Goal: Task Accomplishment & Management: Complete application form

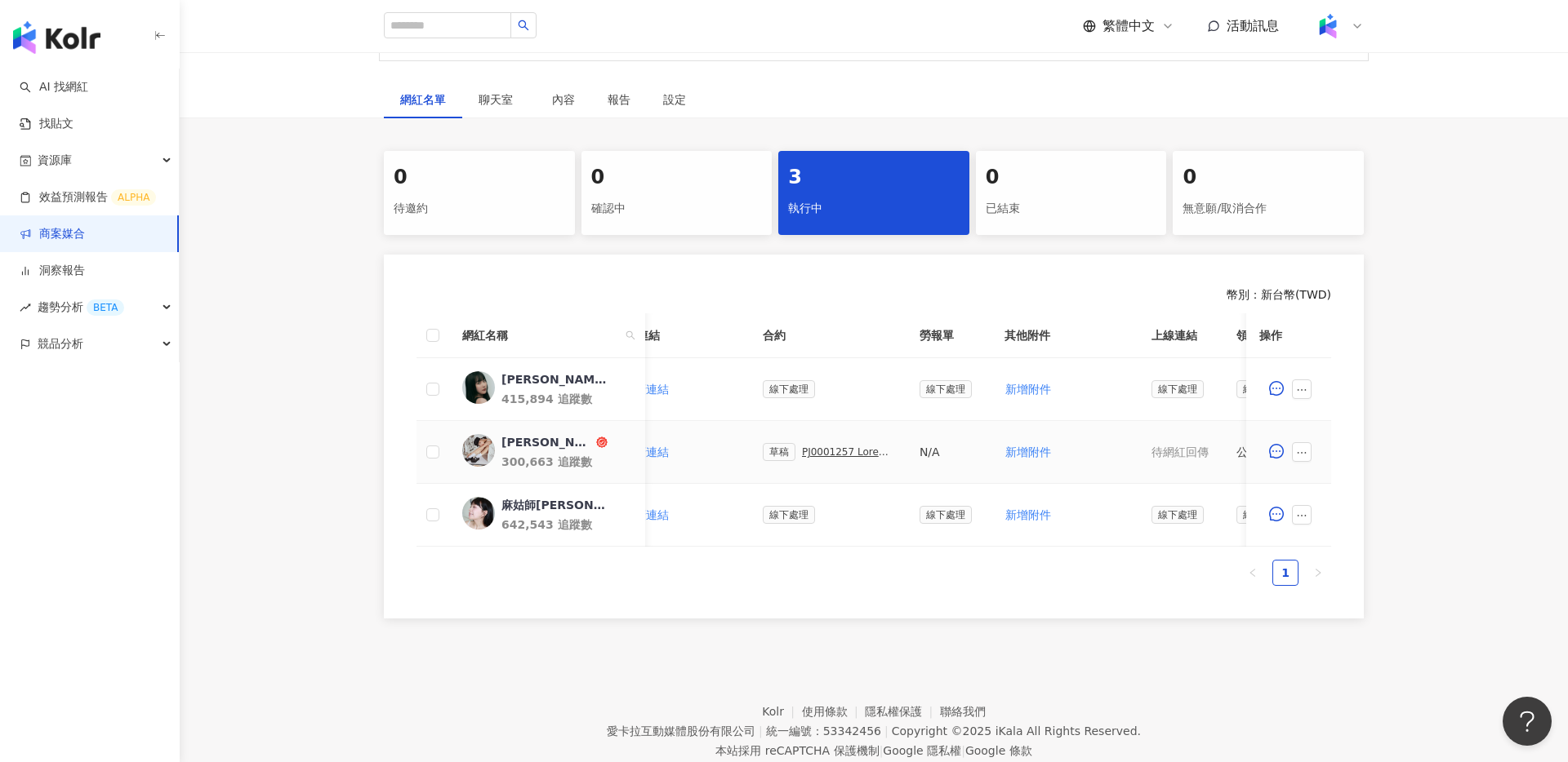
scroll to position [248, 0]
click at [817, 448] on div "PJ0001257 Loreal_CPD digital_202505_06_KOL" at bounding box center [848, 451] width 92 height 11
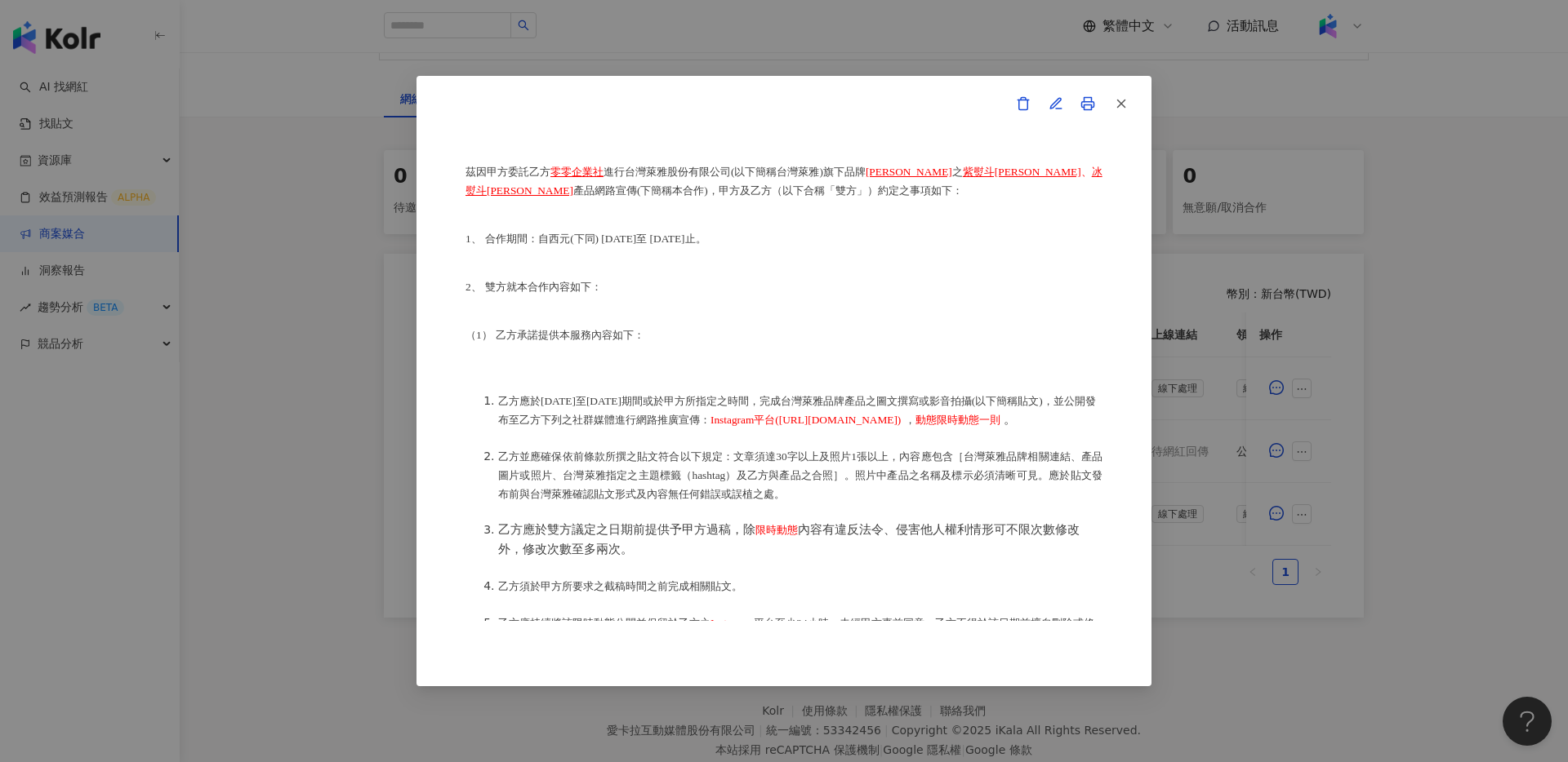
scroll to position [178, 0]
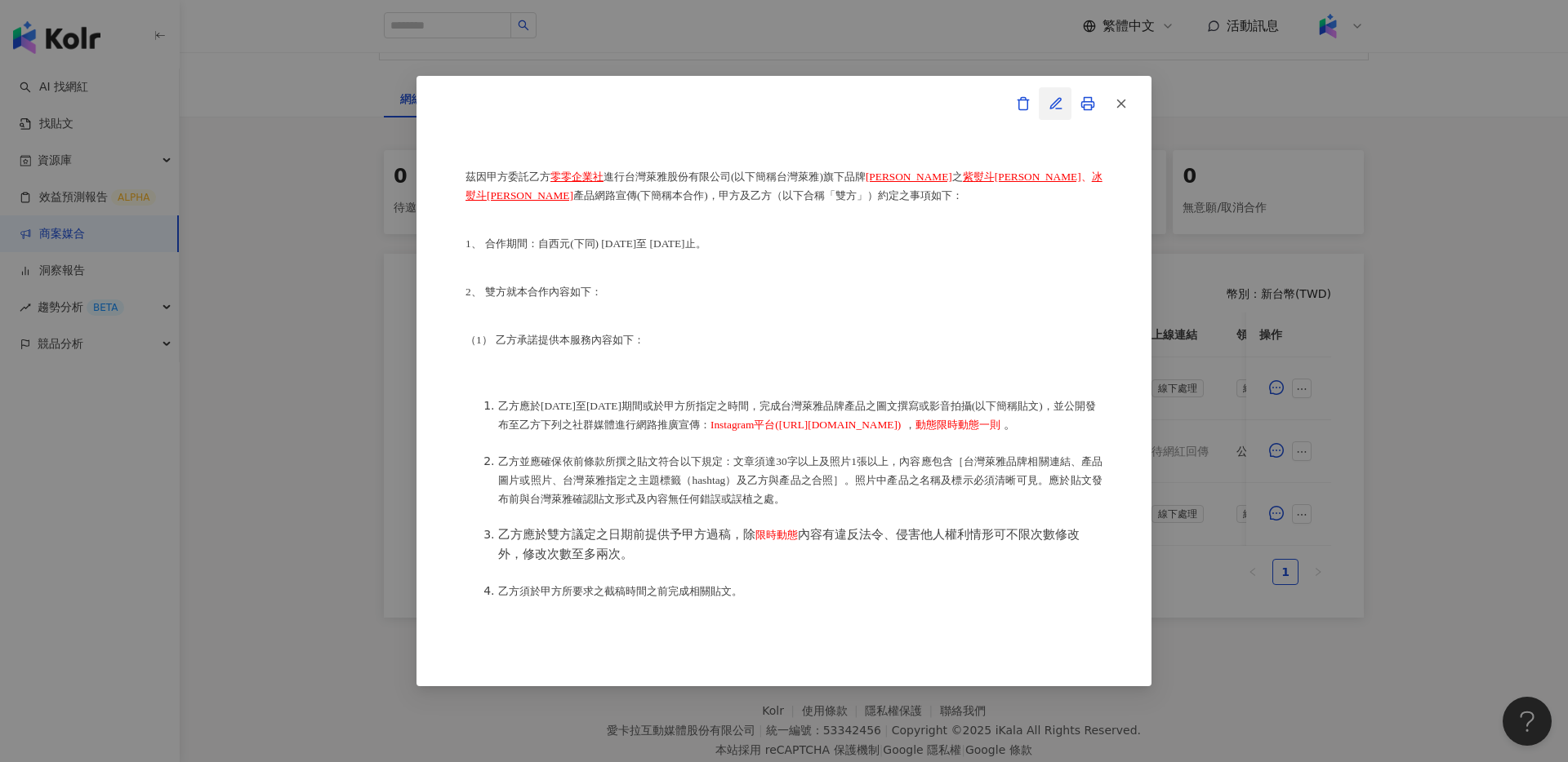
click at [1057, 106] on icon "button" at bounding box center [1056, 104] width 15 height 15
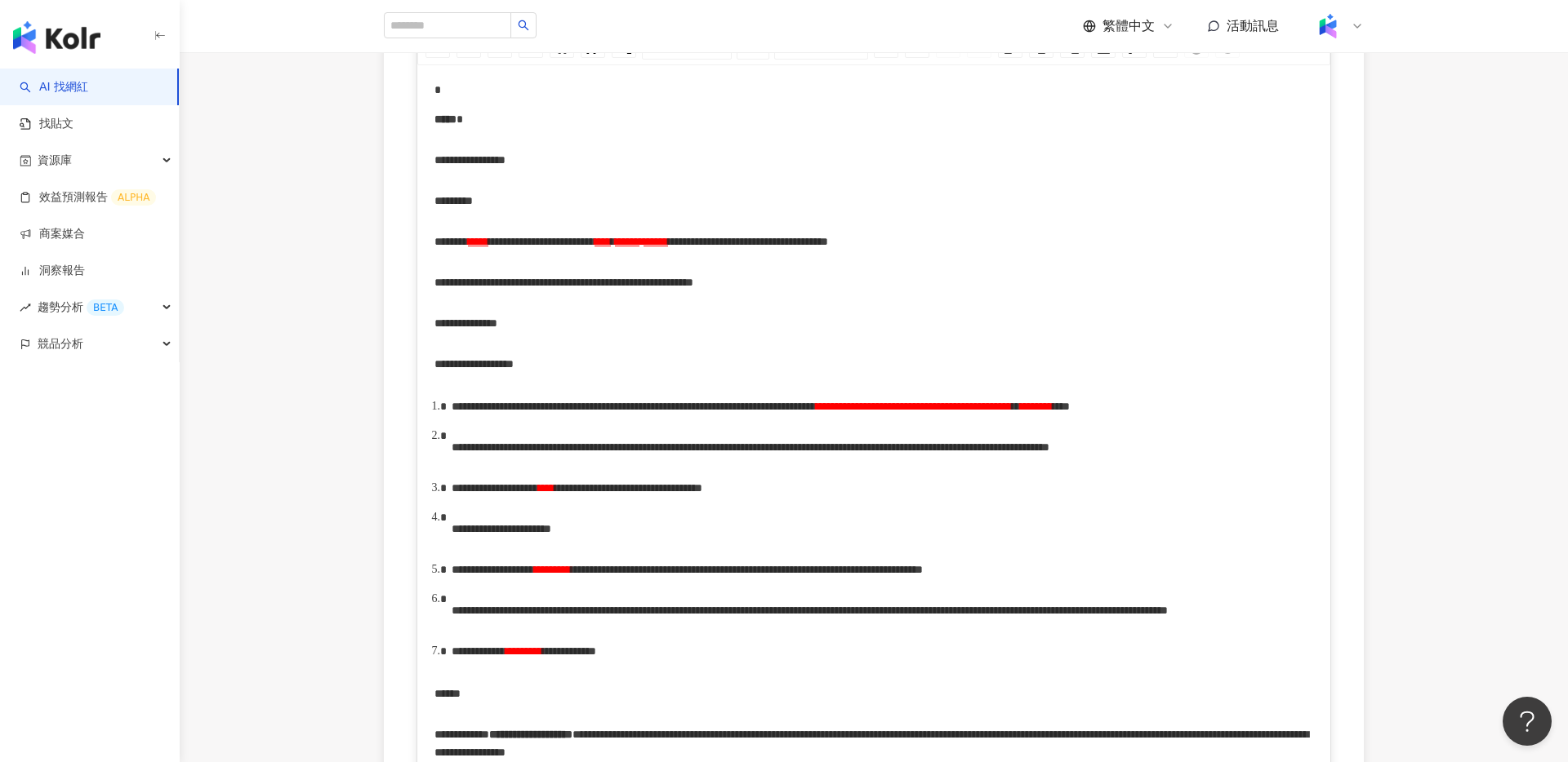
scroll to position [345, 0]
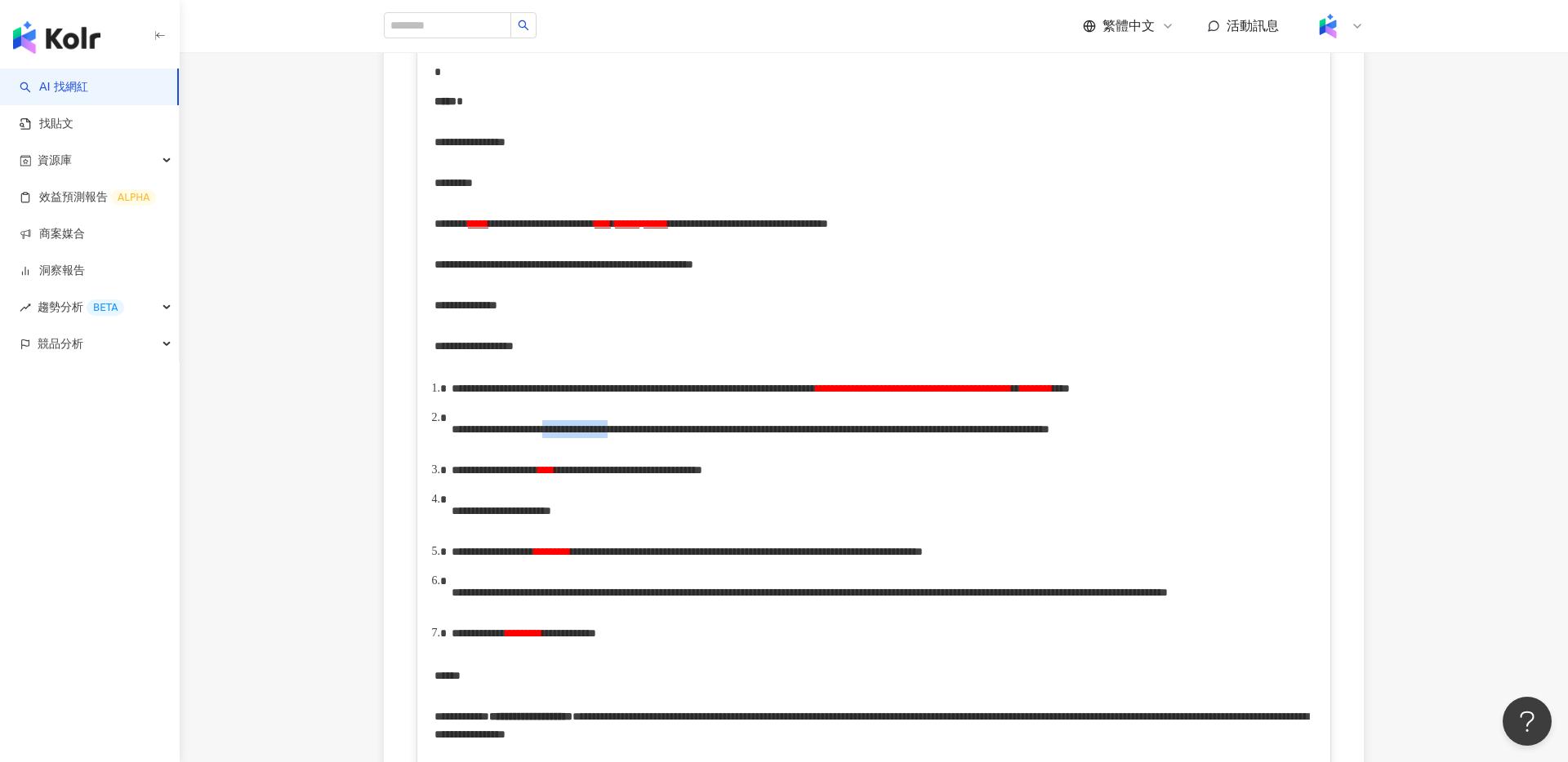
drag, startPoint x: 705, startPoint y: 467, endPoint x: 870, endPoint y: 466, distance: 165.0
click at [870, 435] on span "**********" at bounding box center [750, 429] width 598 height 11
drag, startPoint x: 749, startPoint y: 461, endPoint x: 707, endPoint y: 467, distance: 42.4
click at [707, 435] on span "**********" at bounding box center [727, 429] width 549 height 11
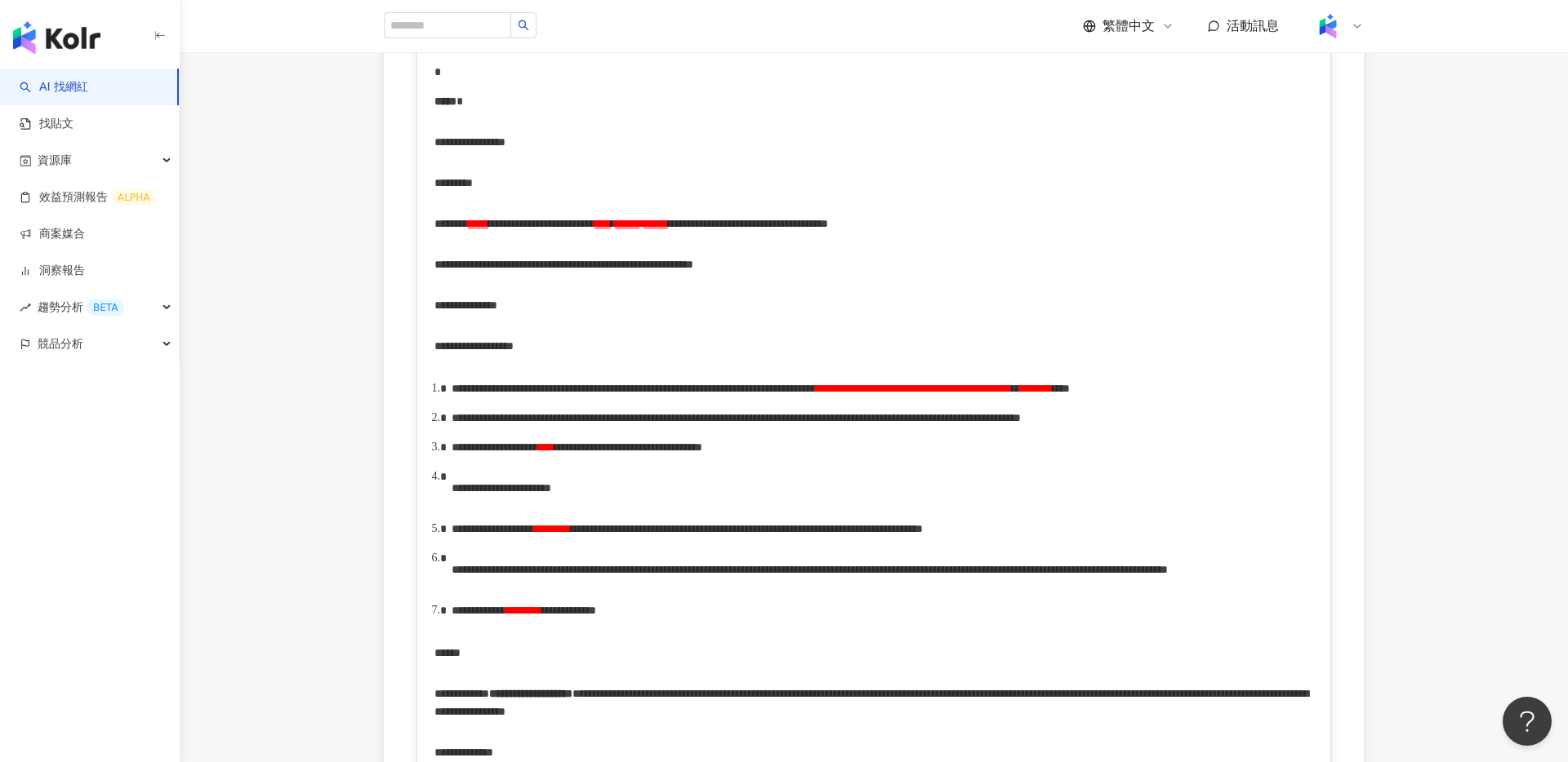
click at [703, 453] on span "**********" at bounding box center [628, 447] width 148 height 11
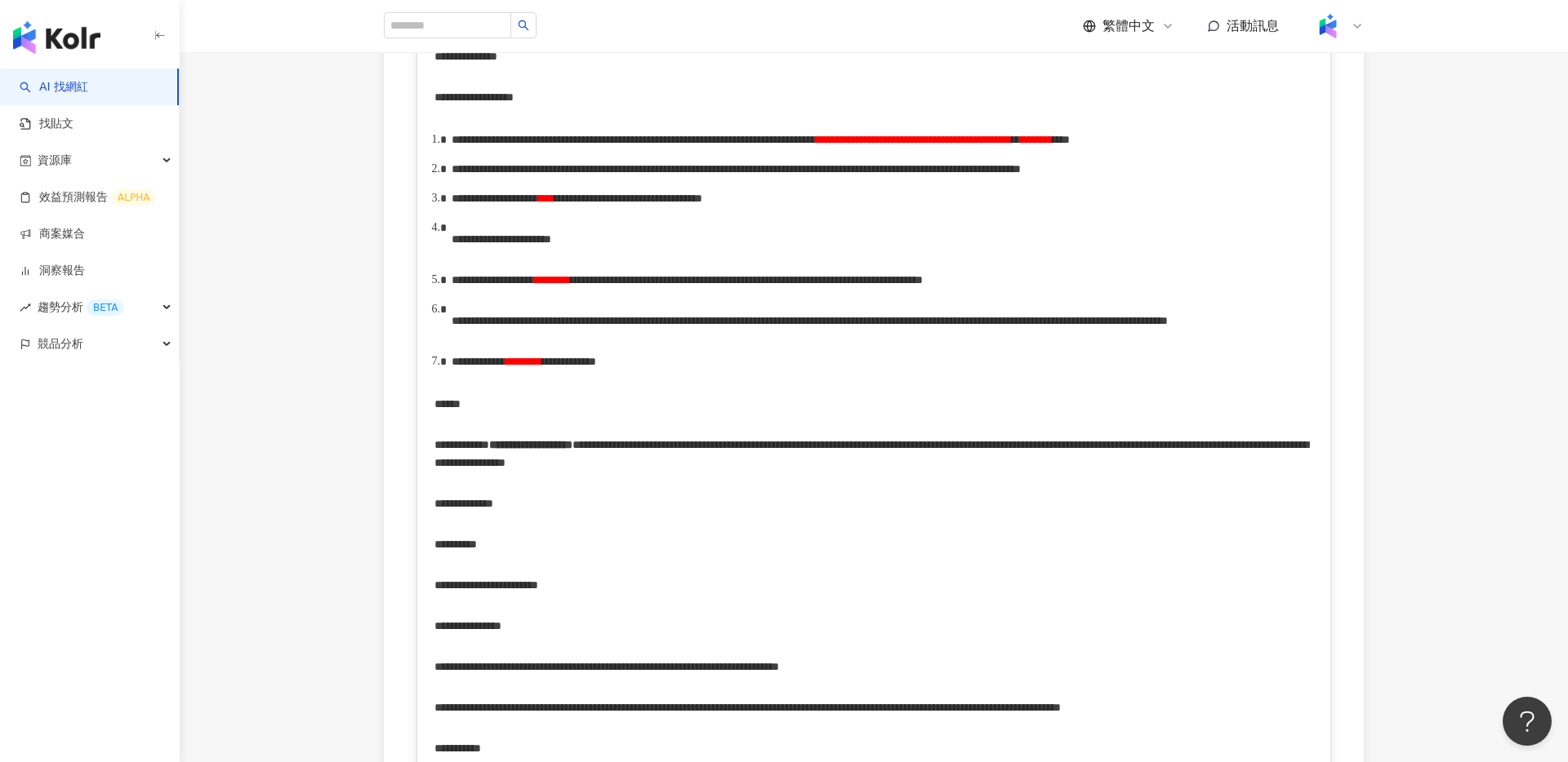
scroll to position [619, 0]
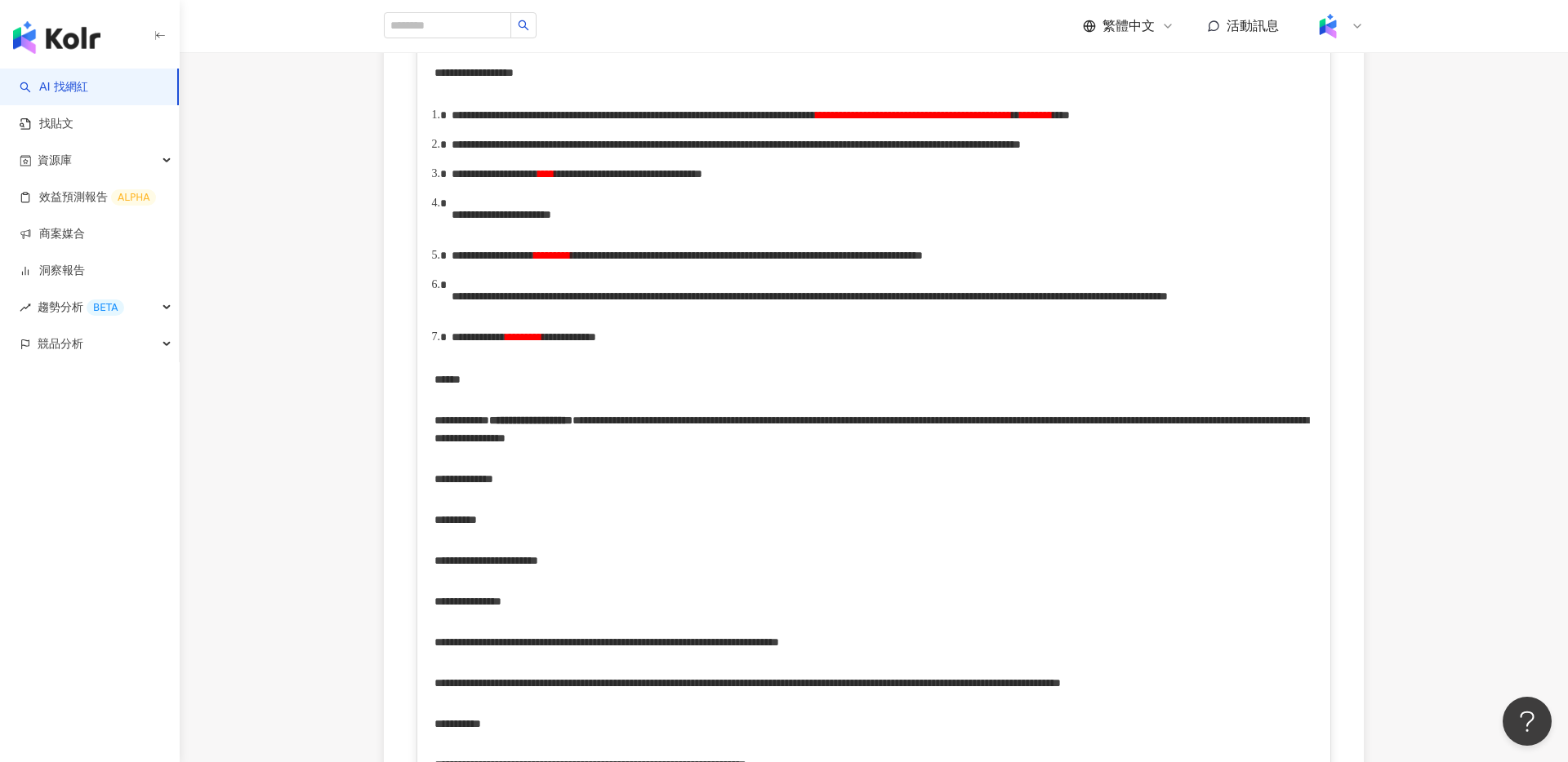
click at [483, 302] on span "**********" at bounding box center [810, 297] width 716 height 11
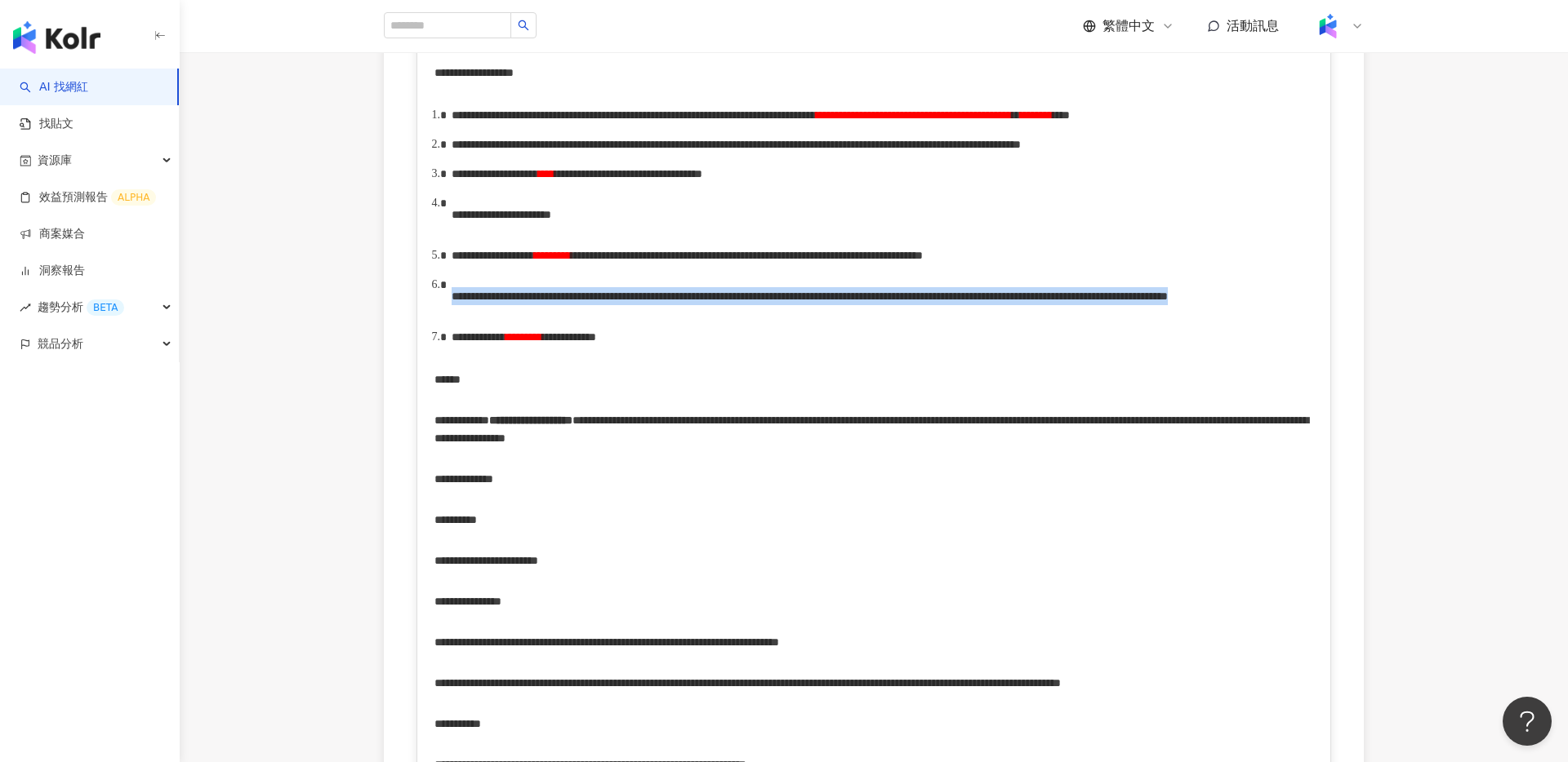
drag, startPoint x: 438, startPoint y: 365, endPoint x: 1340, endPoint y: 388, distance: 902.3
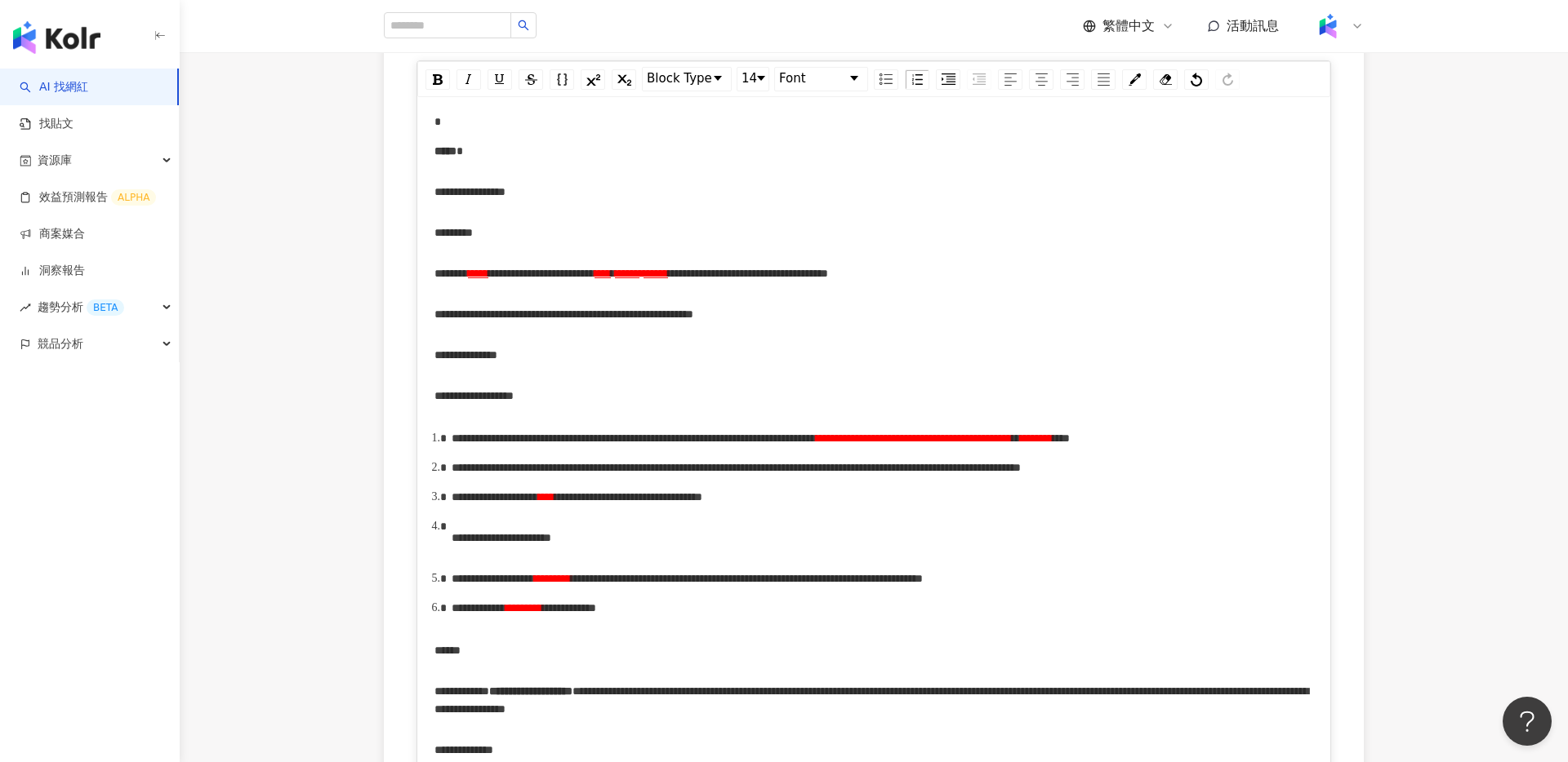
scroll to position [0, 0]
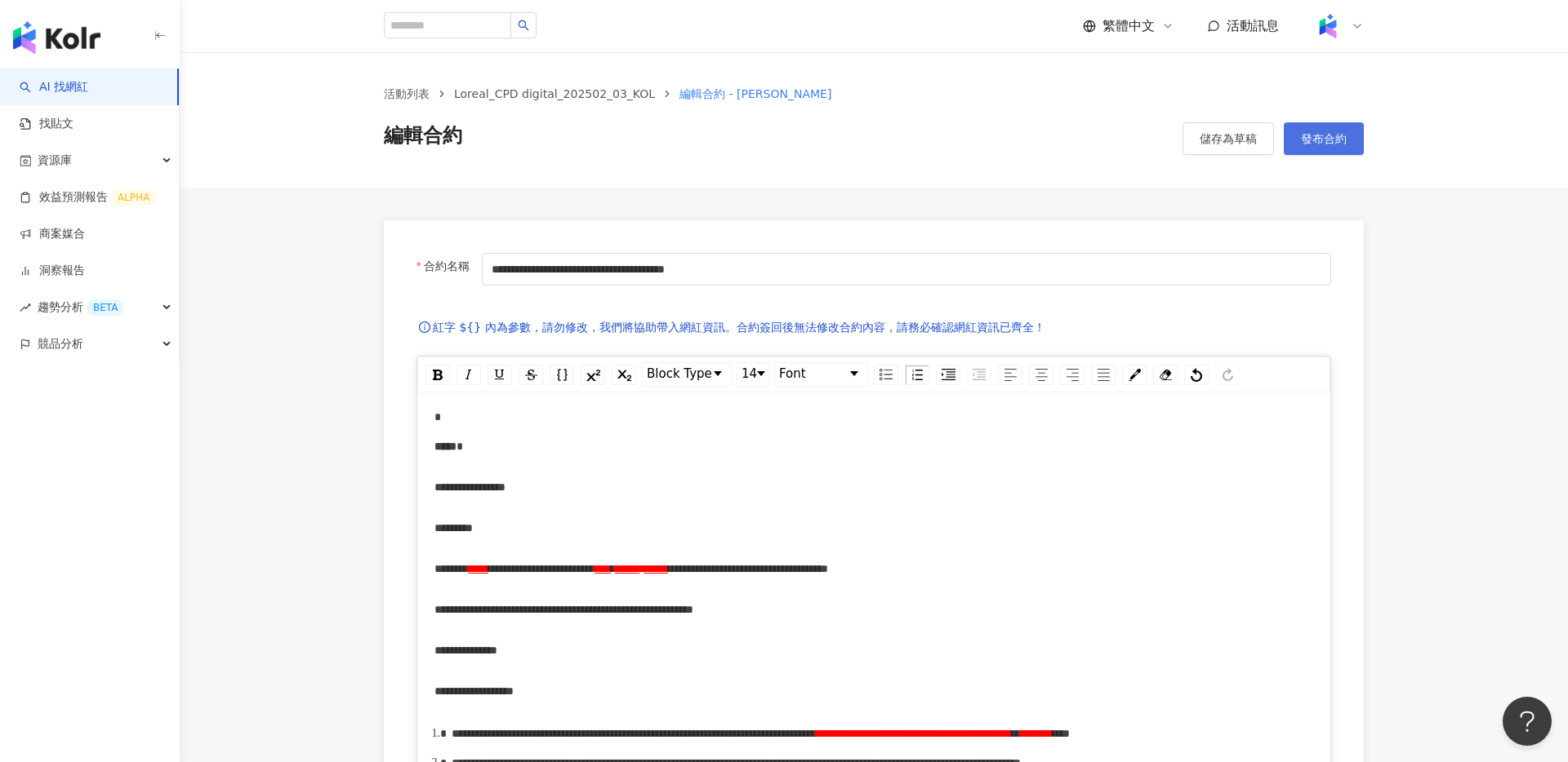
click at [1297, 143] on button "發布合約" at bounding box center [1324, 139] width 80 height 33
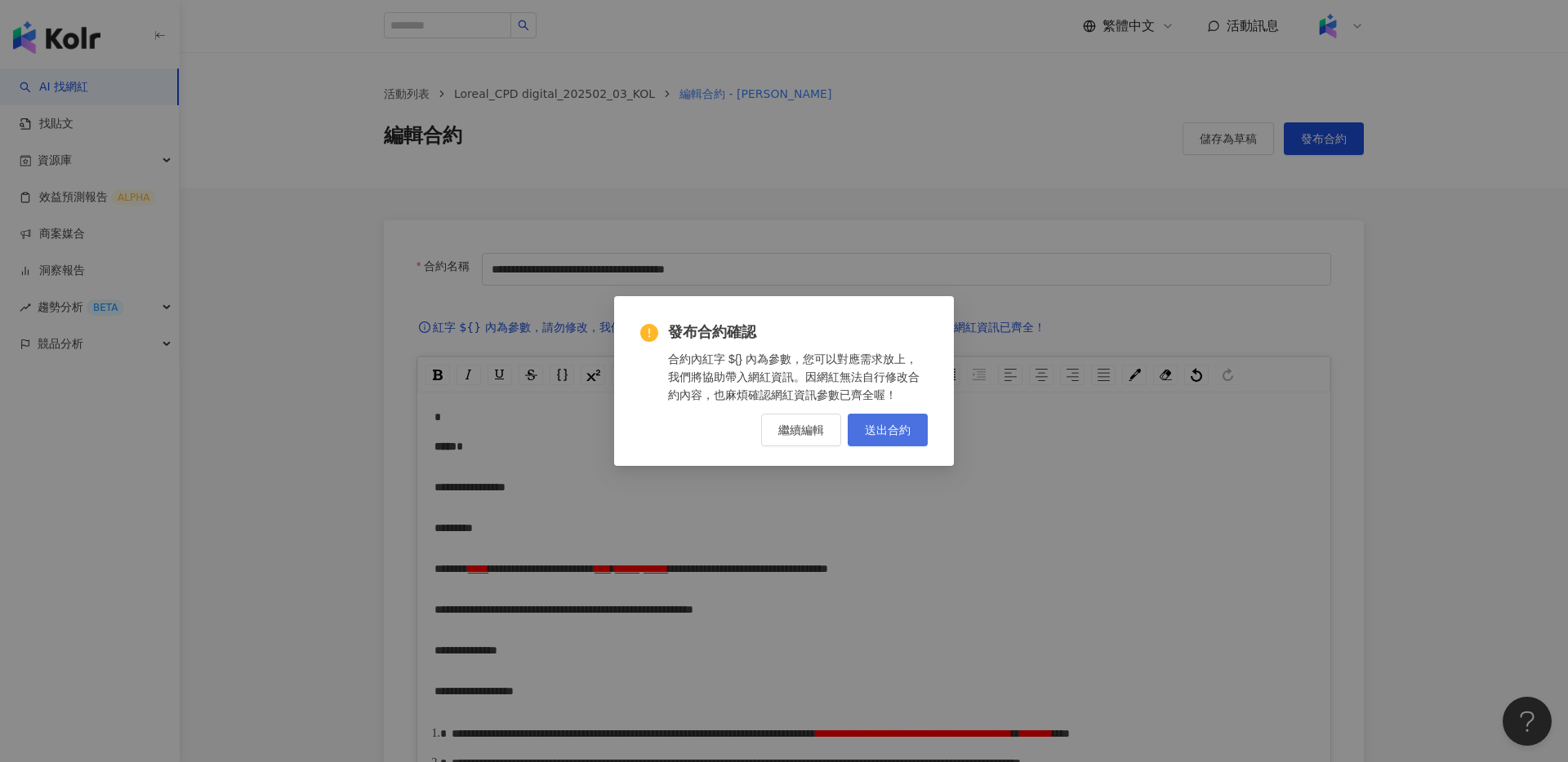
click at [888, 431] on span "送出合約" at bounding box center [888, 430] width 46 height 13
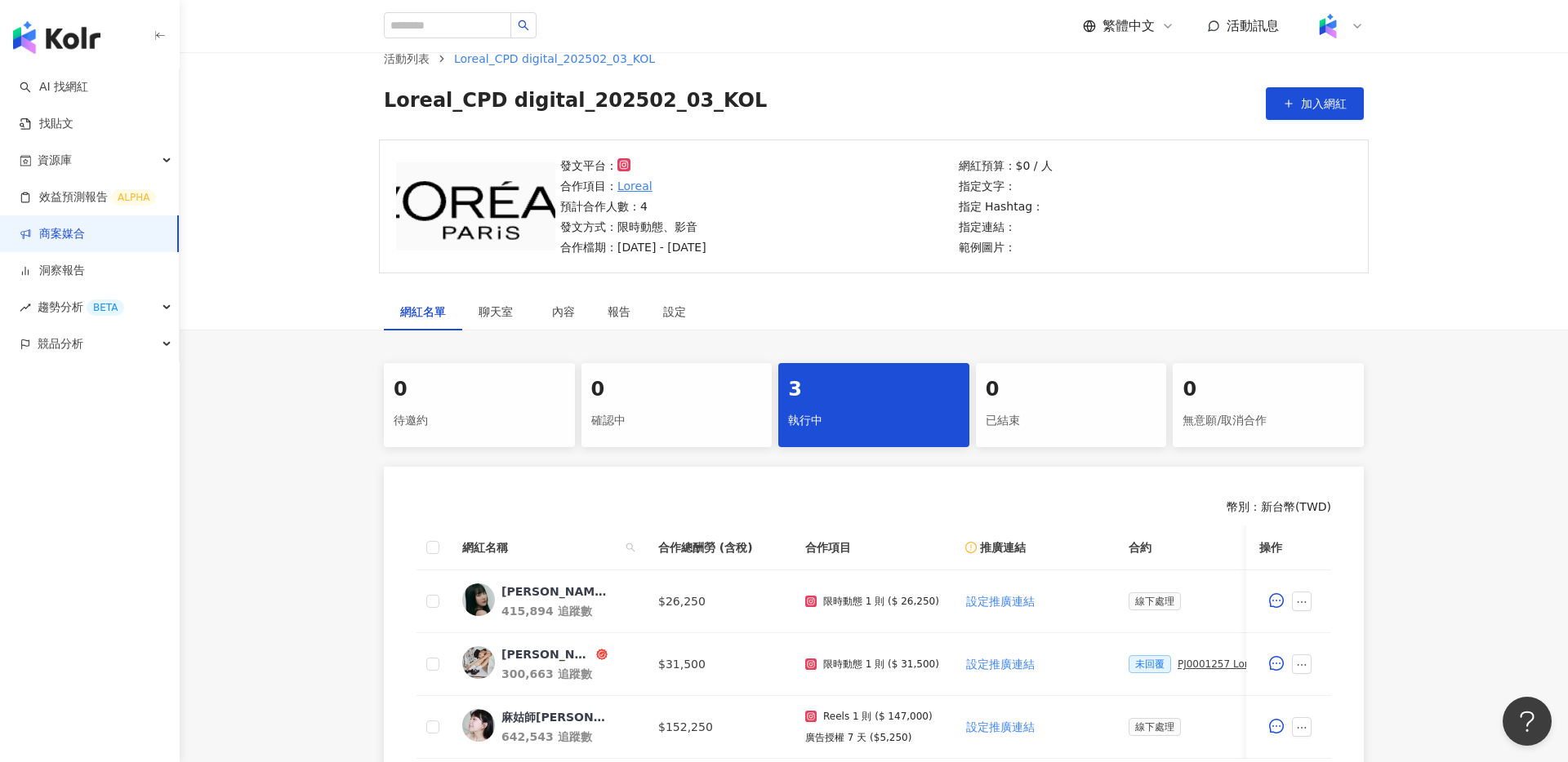
scroll to position [18, 0]
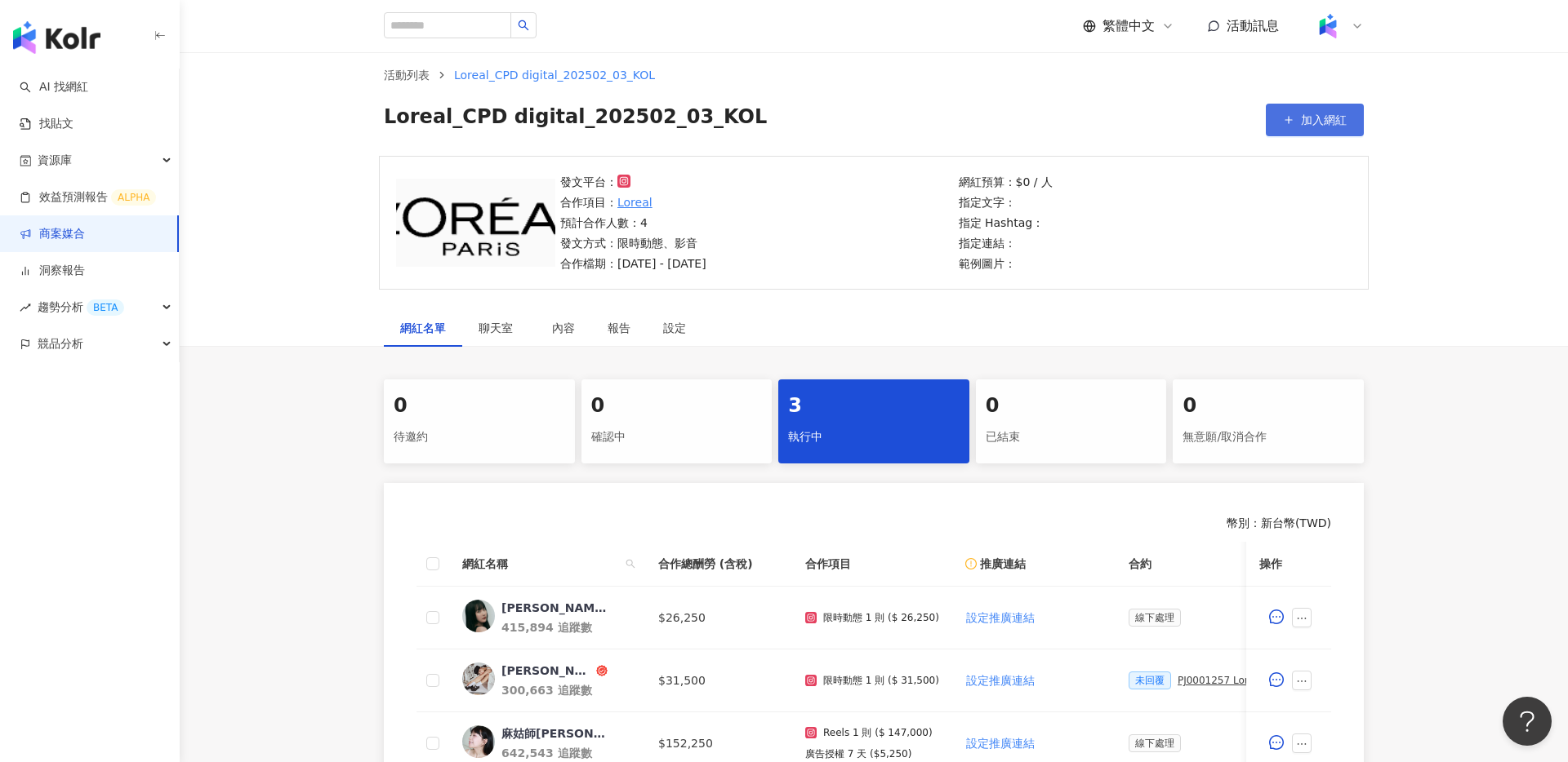
click at [1344, 124] on span "加入網紅" at bounding box center [1324, 120] width 46 height 13
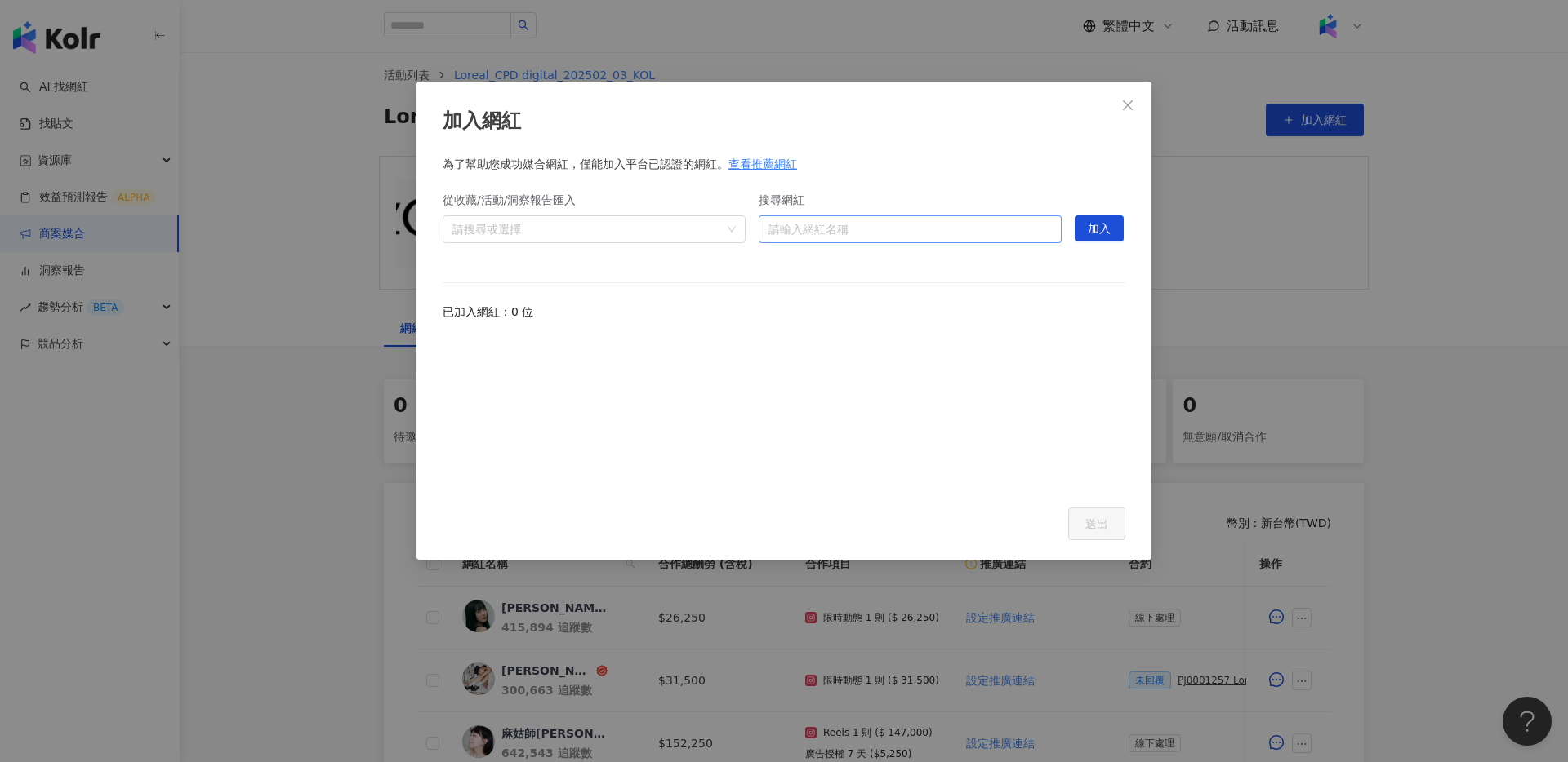
click at [940, 225] on input "搜尋網紅" at bounding box center [910, 230] width 284 height 26
type input "**"
click at [960, 263] on div "滴妹 2,658,388 追蹤者" at bounding box center [911, 271] width 277 height 33
click at [1103, 219] on span "加入" at bounding box center [1099, 230] width 23 height 26
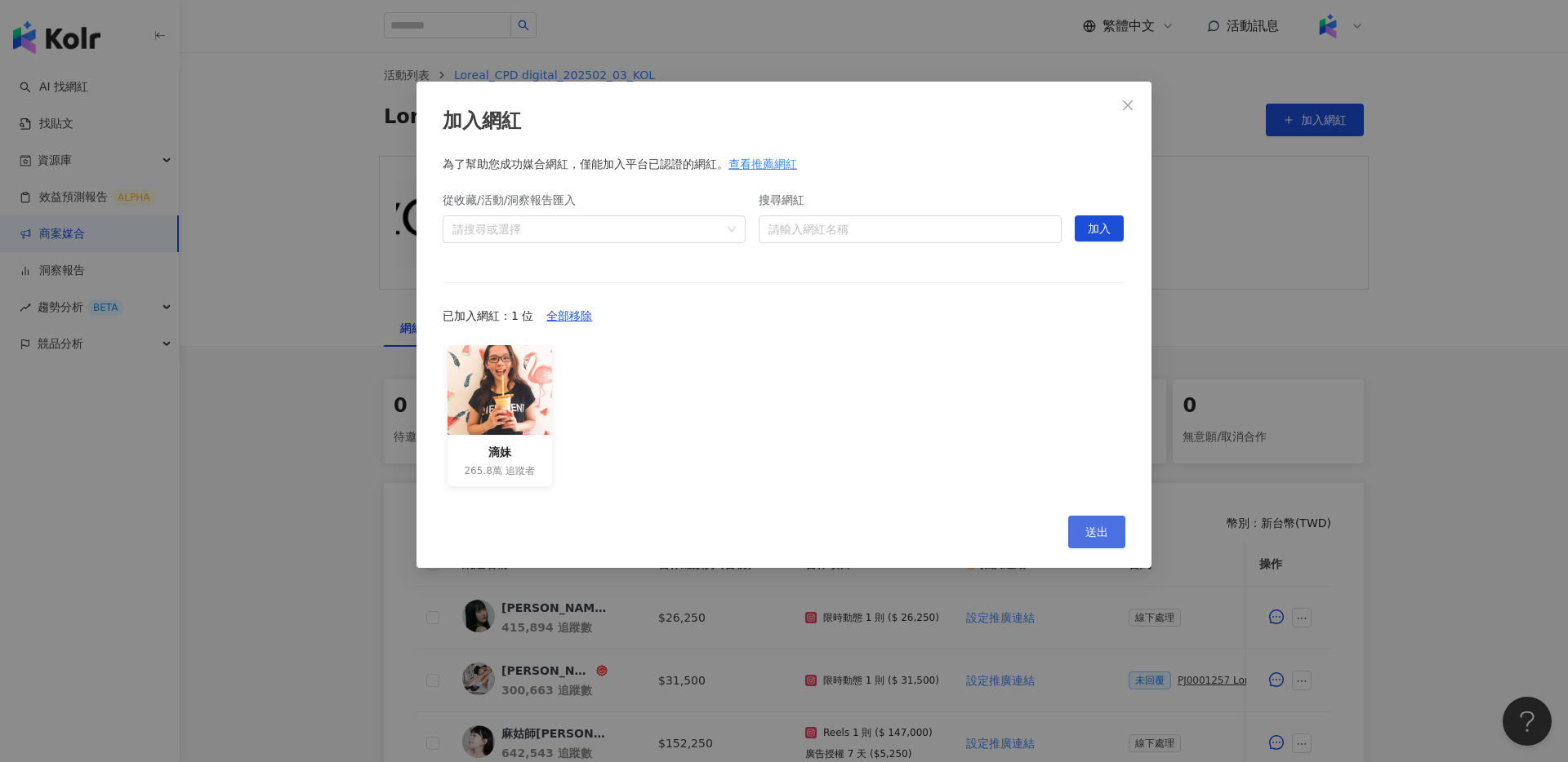
click at [1090, 519] on button "送出" at bounding box center [1097, 532] width 57 height 33
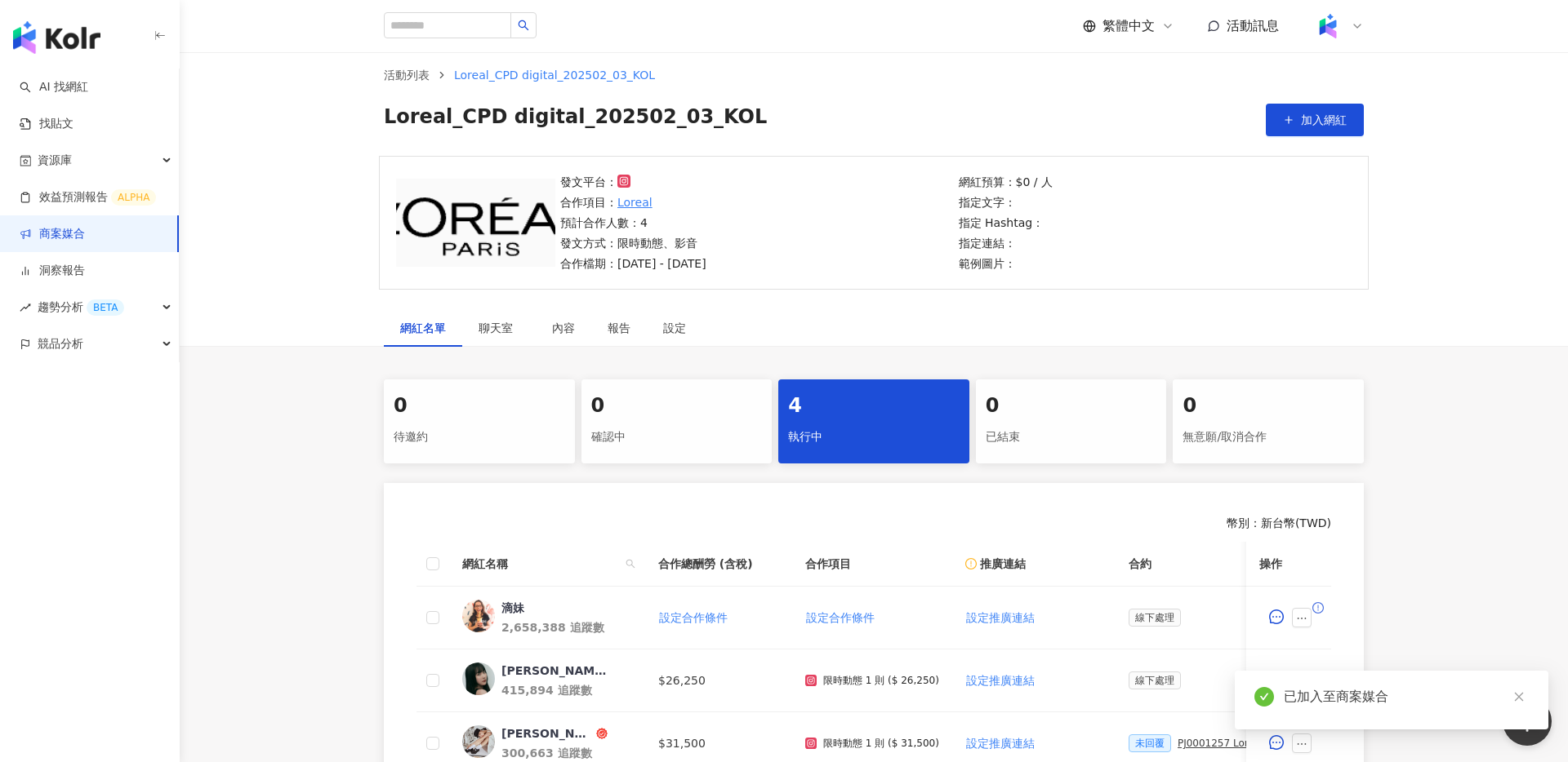
scroll to position [241, 0]
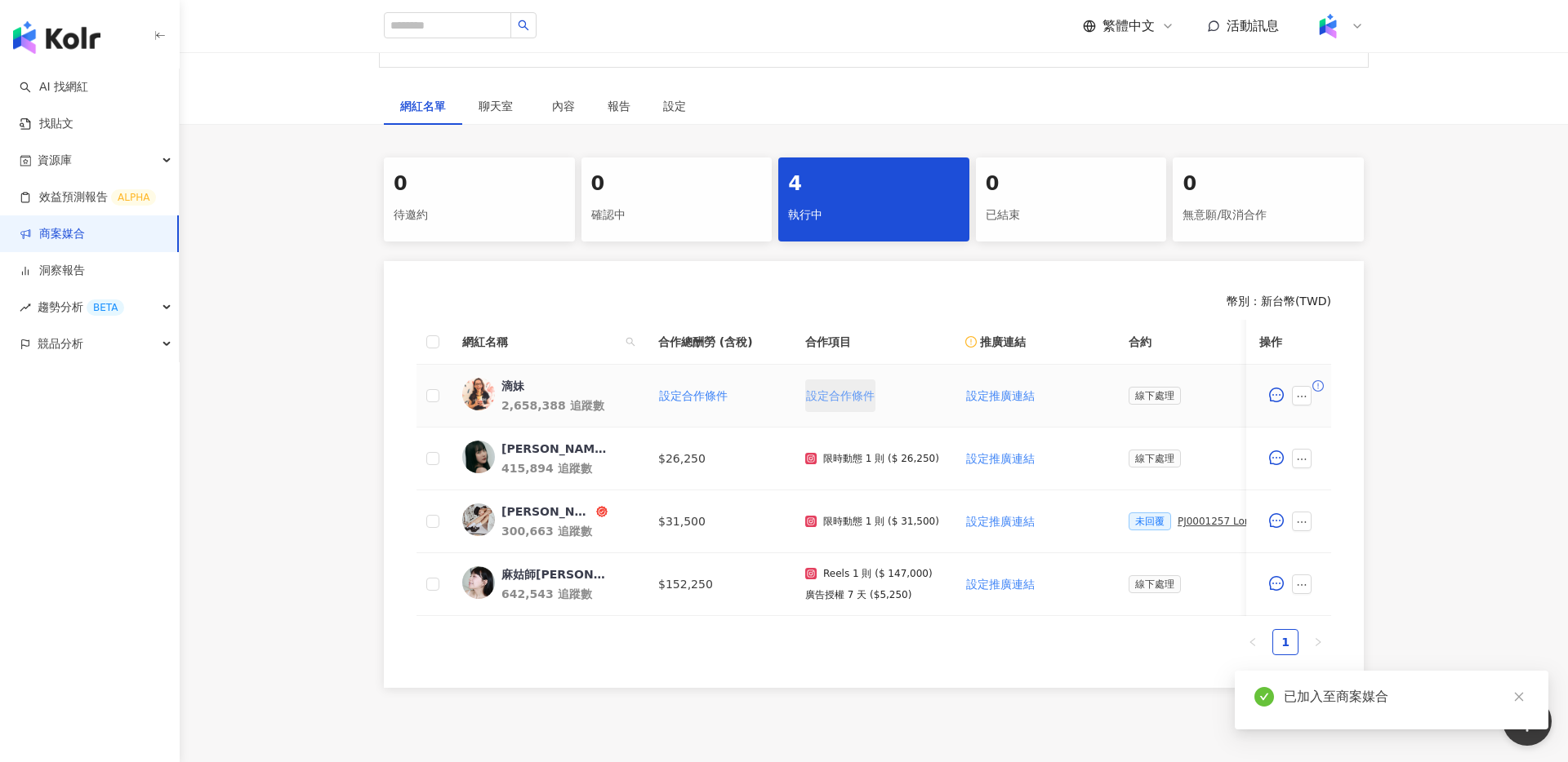
click at [823, 387] on button "設定合作條件" at bounding box center [840, 396] width 70 height 33
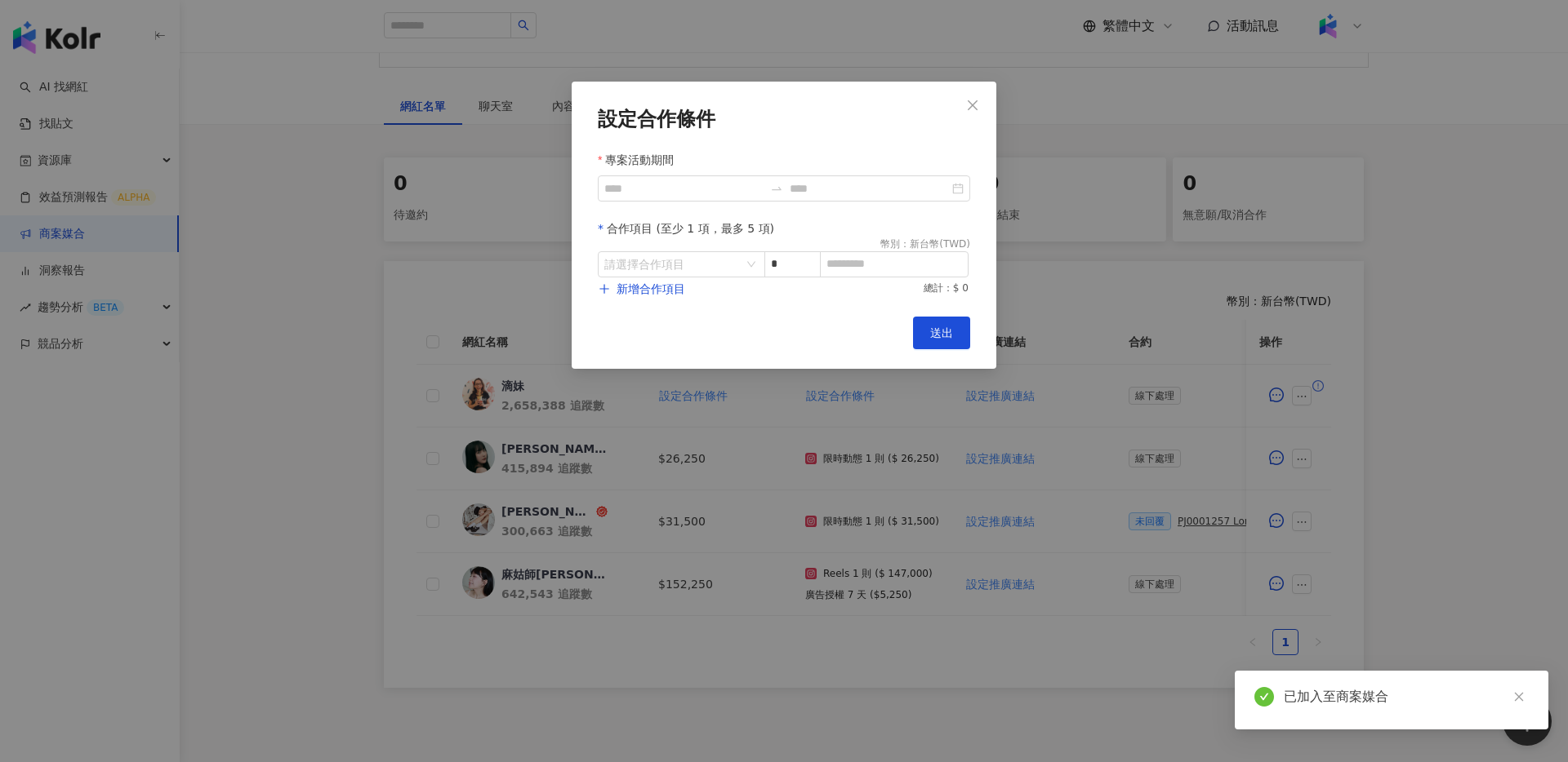
click at [704, 207] on form "設定合作條件 專案活動期間 合作項目 (至少 1 項，最多 5 項) 幣別 ： 新台幣 ( TWD ) 請選擇合作項目 * 新增合作項目 總計：$ 0" at bounding box center [784, 202] width 372 height 189
click at [721, 192] on input "專案活動期間" at bounding box center [683, 189] width 159 height 18
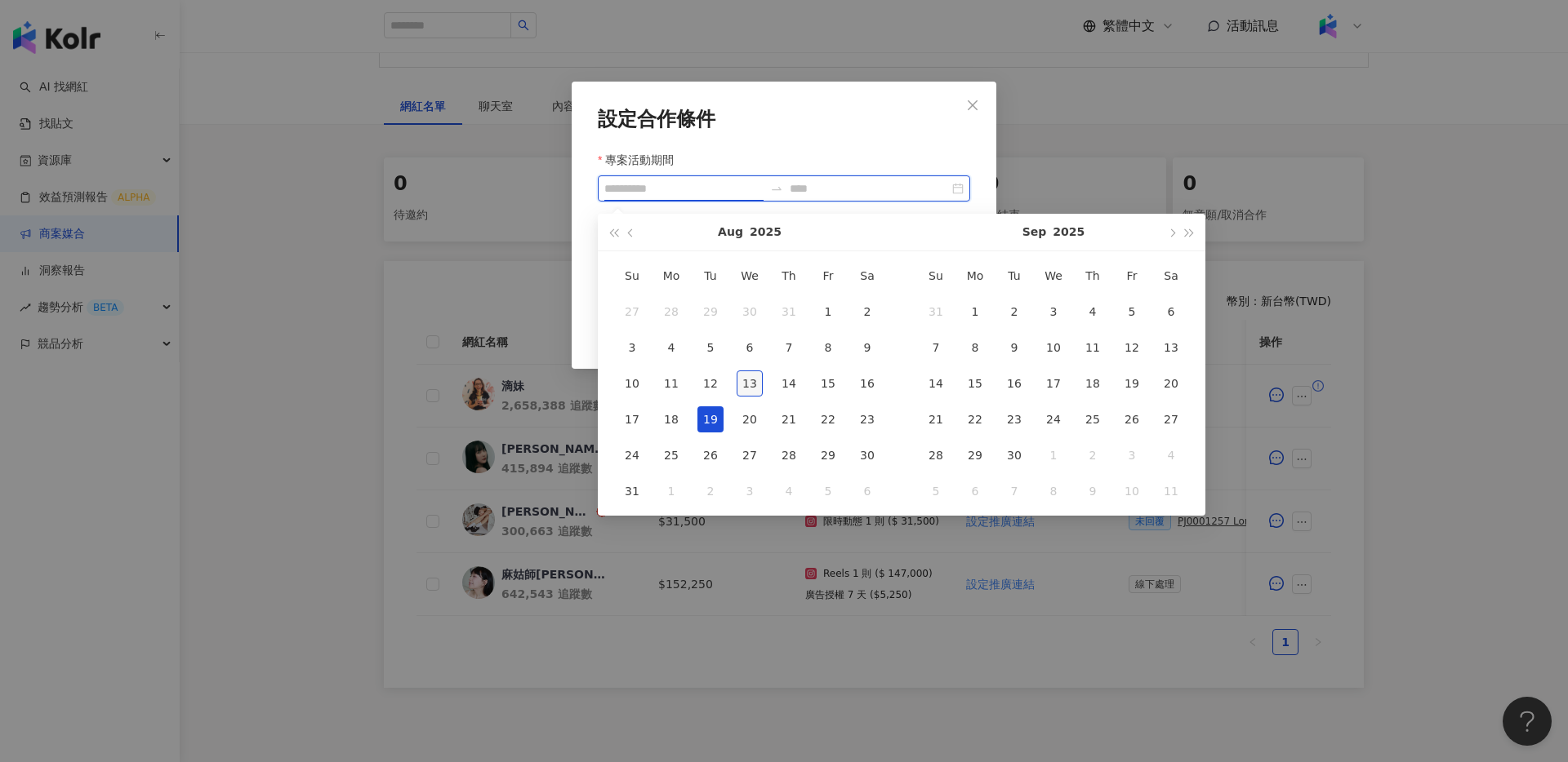
type input "**********"
click at [748, 385] on div "13" at bounding box center [750, 384] width 26 height 26
type input "**********"
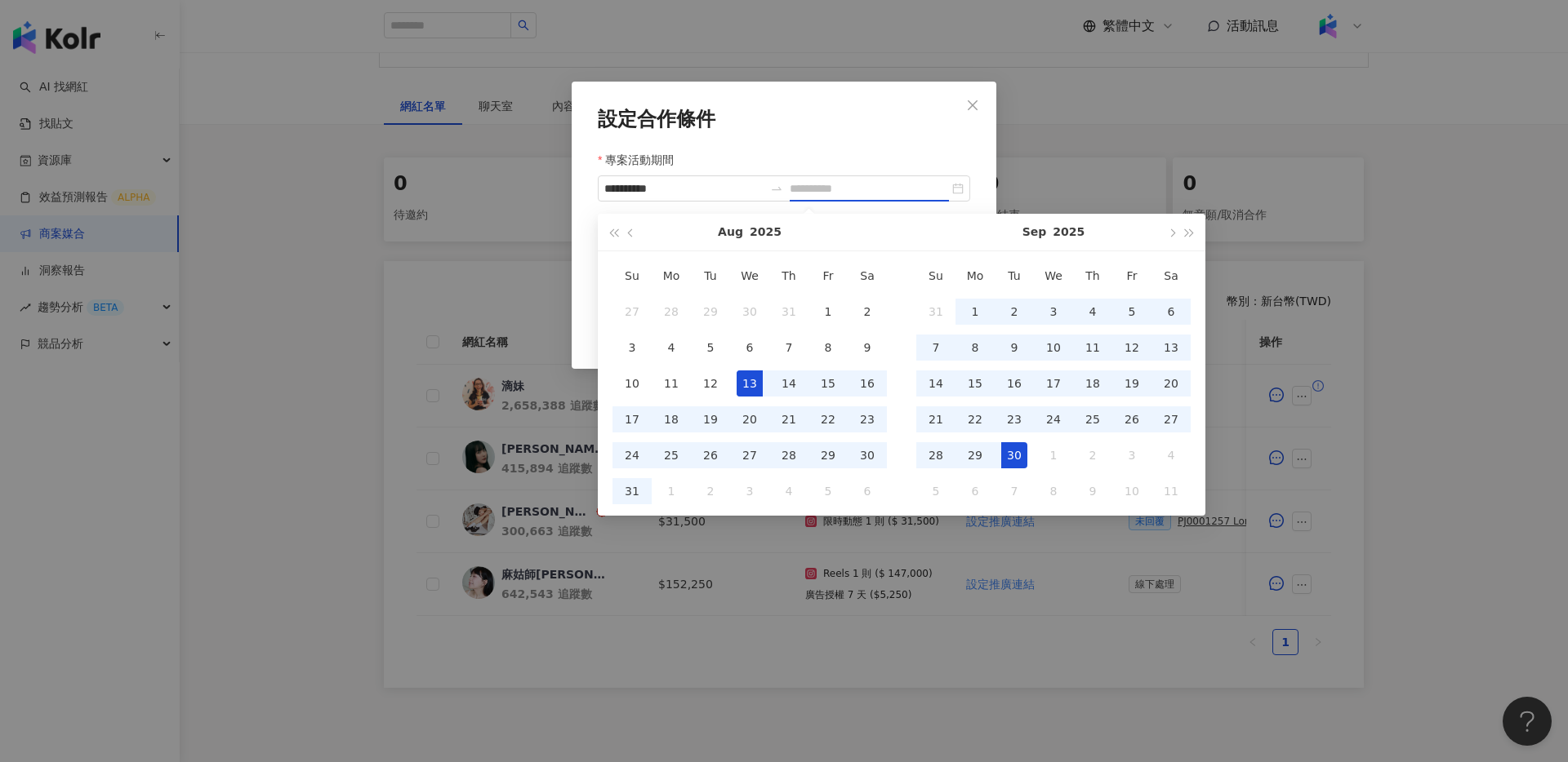
click at [1019, 451] on div "30" at bounding box center [1014, 455] width 26 height 26
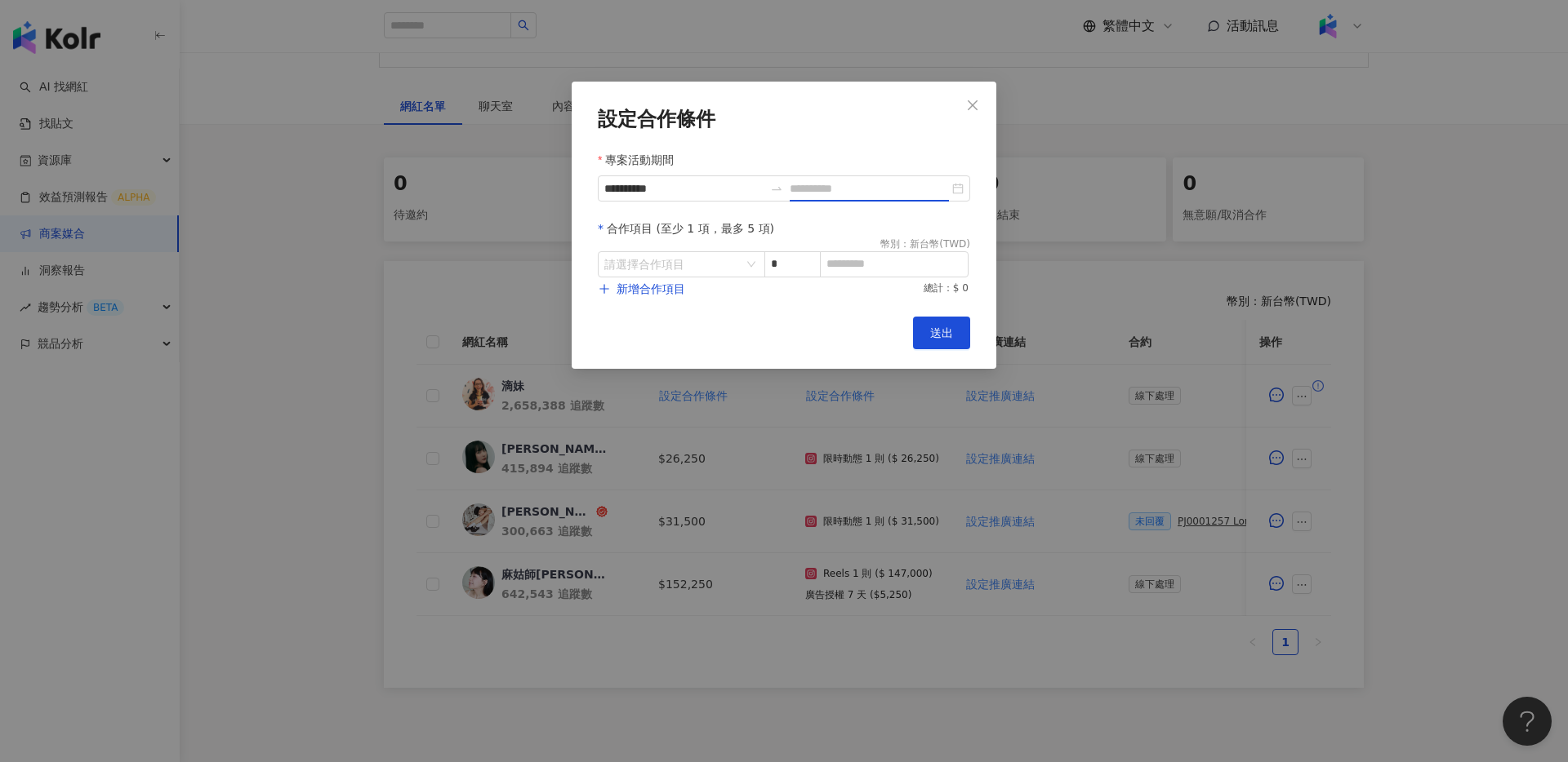
type input "**********"
click at [711, 269] on input "search" at bounding box center [672, 264] width 137 height 25
click at [645, 332] on div "Instagram" at bounding box center [639, 333] width 58 height 18
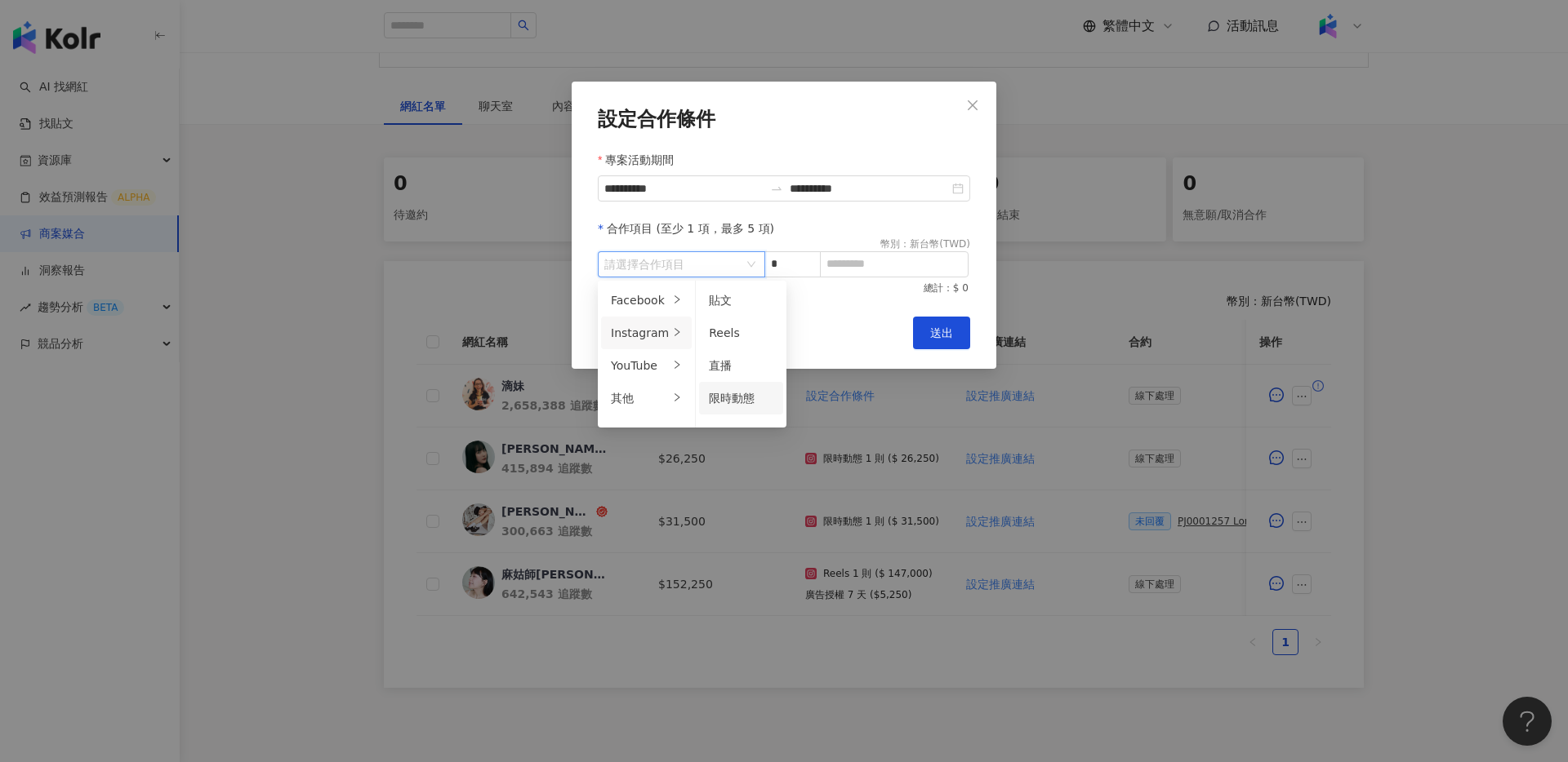
click at [732, 398] on span "限時動態" at bounding box center [732, 398] width 46 height 13
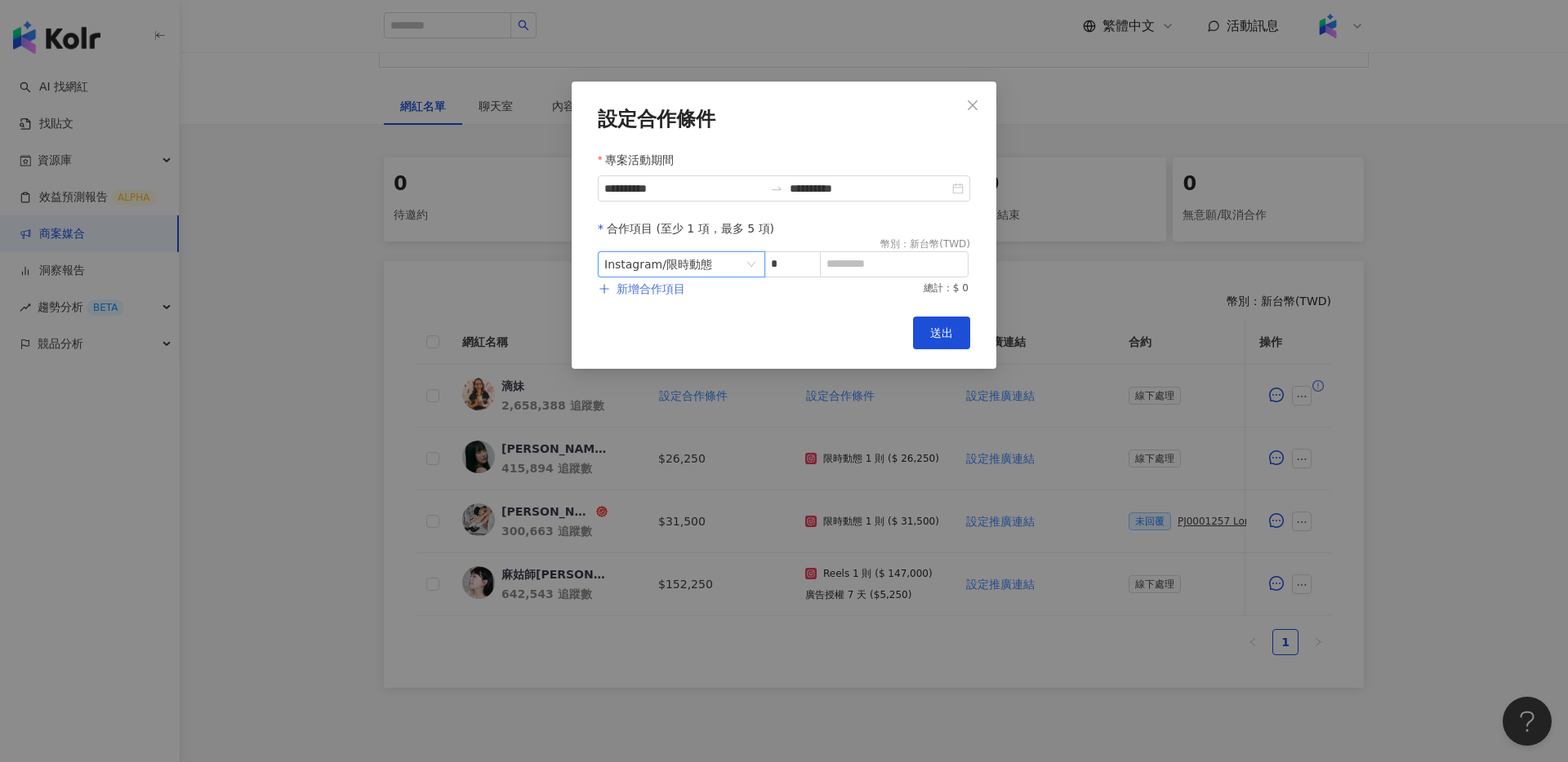
click at [642, 288] on span "新增合作項目" at bounding box center [650, 289] width 69 height 13
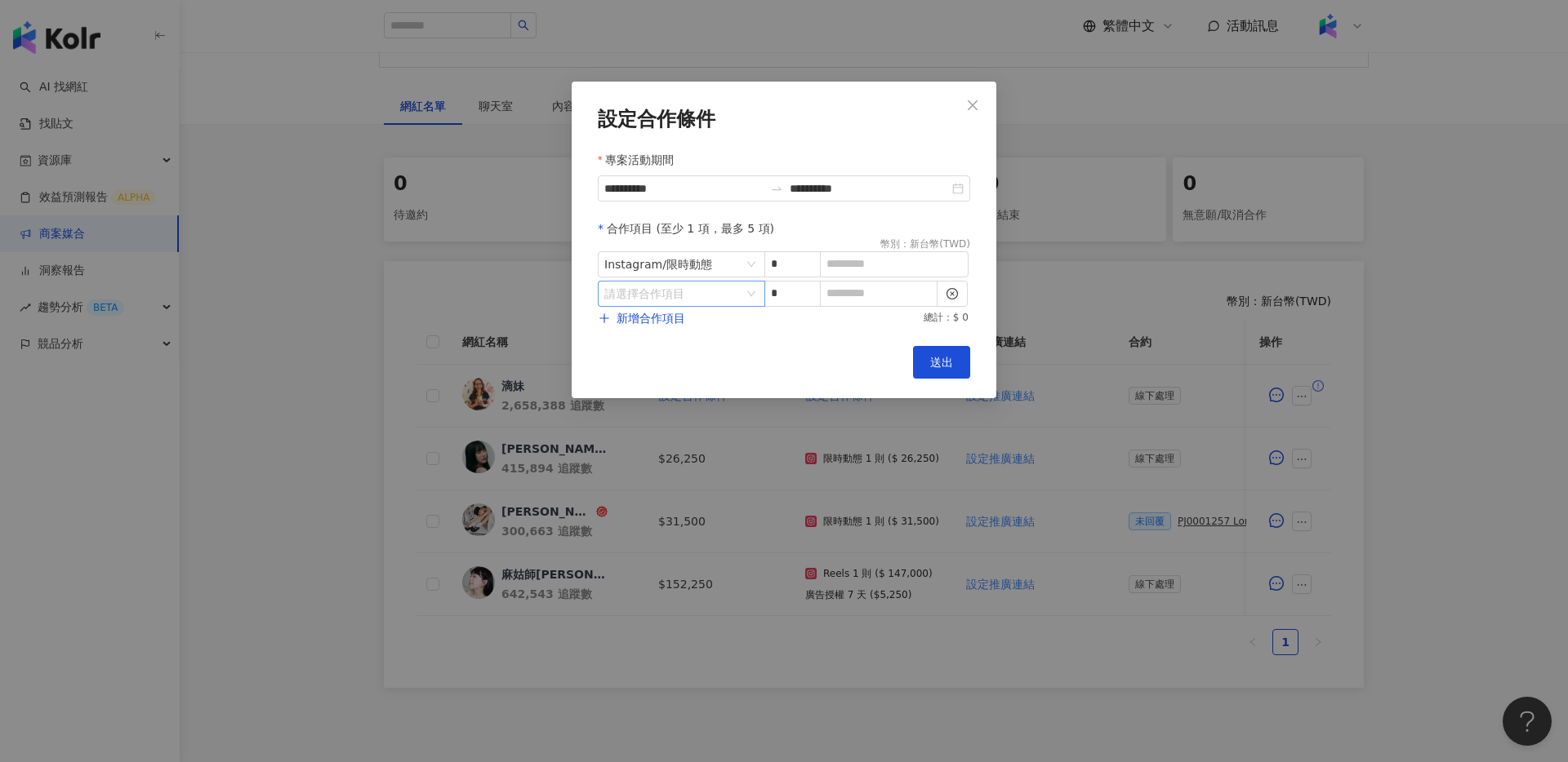
click at [684, 297] on input "search" at bounding box center [672, 294] width 137 height 25
drag, startPoint x: 644, startPoint y: 437, endPoint x: 670, endPoint y: 425, distance: 28.6
click at [645, 437] on li "其他" at bounding box center [646, 428] width 91 height 33
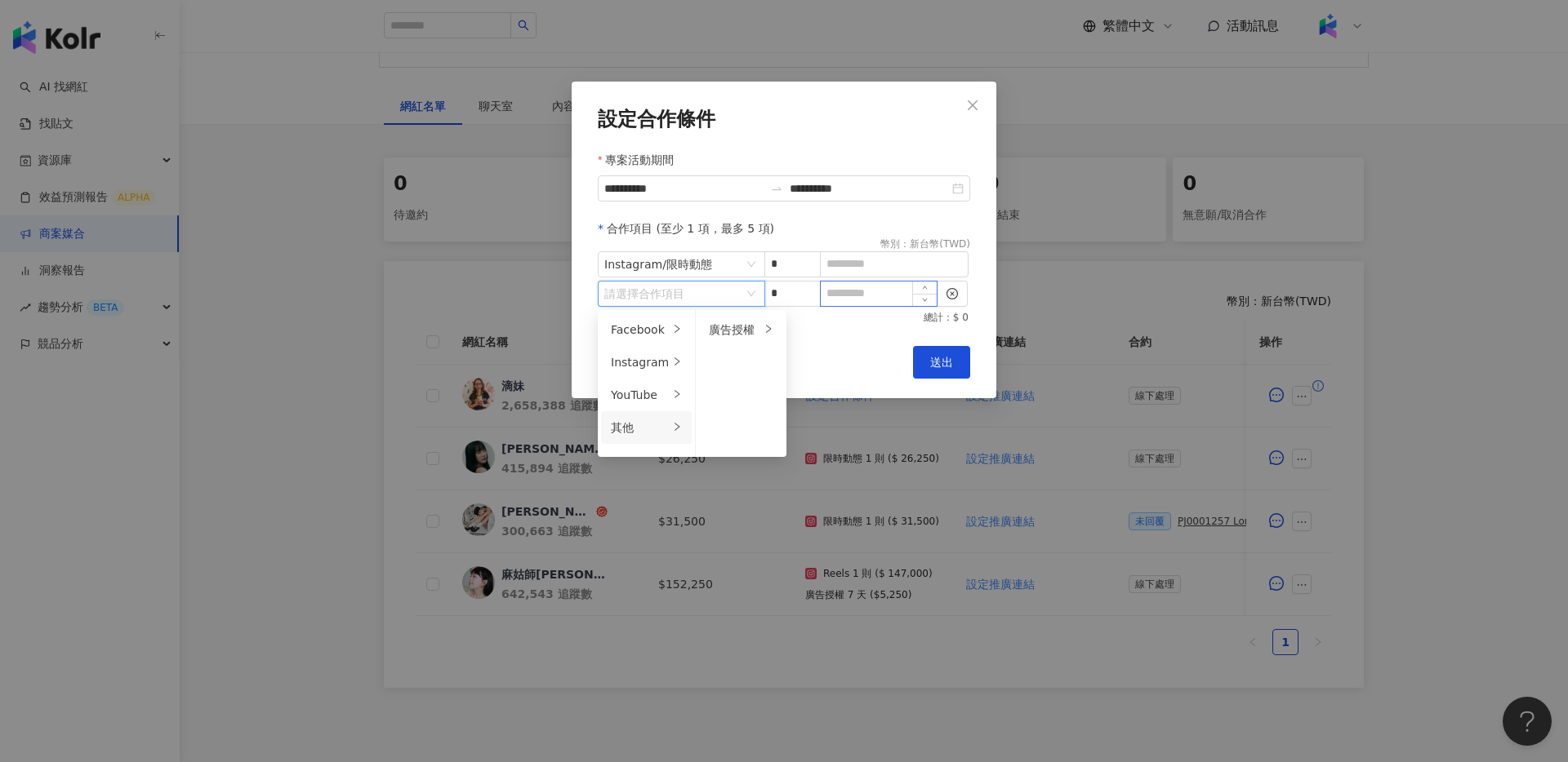
drag, startPoint x: 740, startPoint y: 337, endPoint x: 866, endPoint y: 300, distance: 131.3
click at [740, 337] on div "廣告授權" at bounding box center [735, 330] width 51 height 18
click at [873, 265] on input at bounding box center [895, 264] width 147 height 25
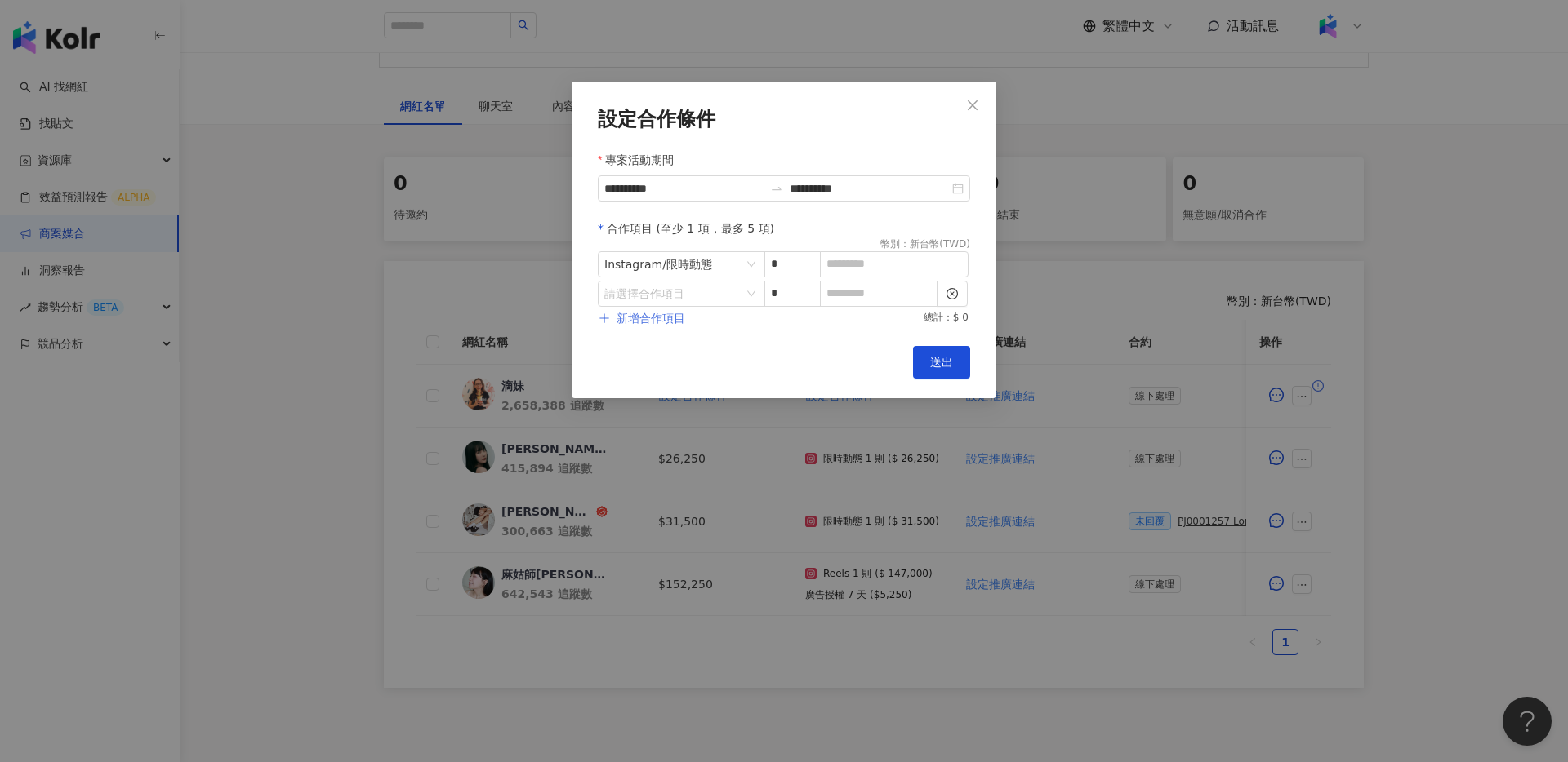
click at [655, 302] on button "新增合作項目" at bounding box center [642, 319] width 88 height 33
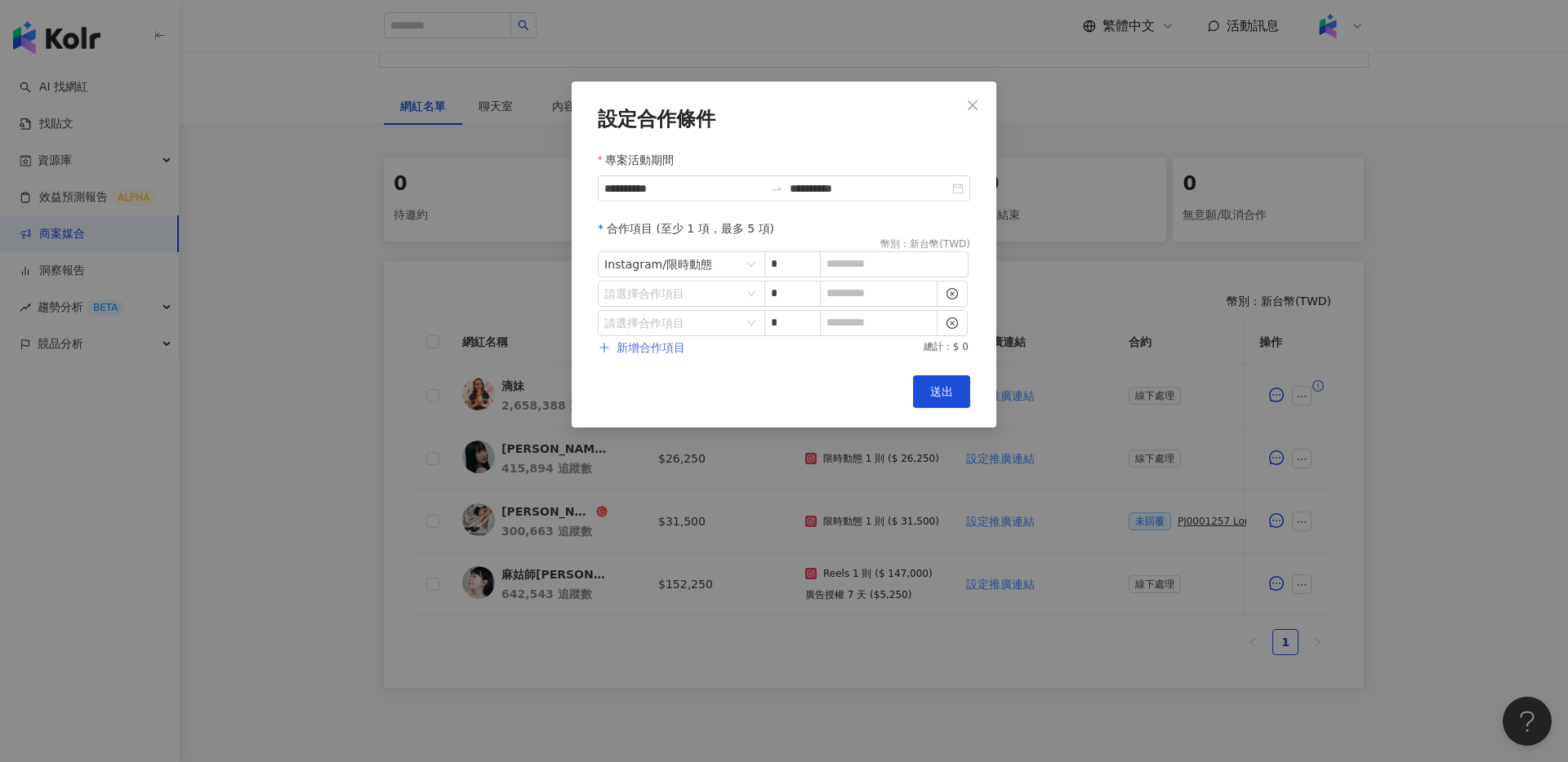
click at [677, 343] on span "新增合作項目" at bounding box center [650, 348] width 69 height 13
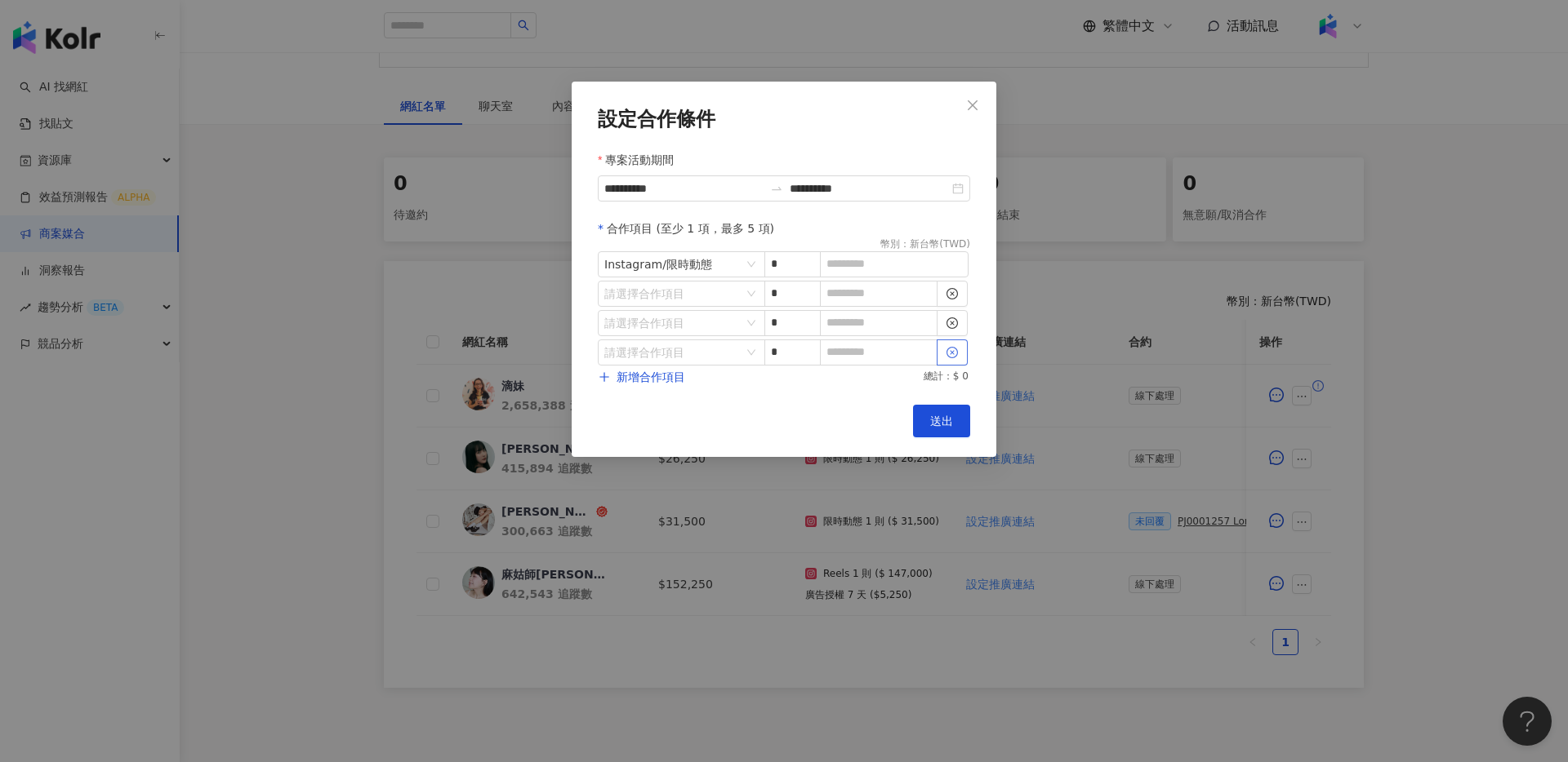
click at [950, 350] on icon "close-circle" at bounding box center [953, 353] width 11 height 11
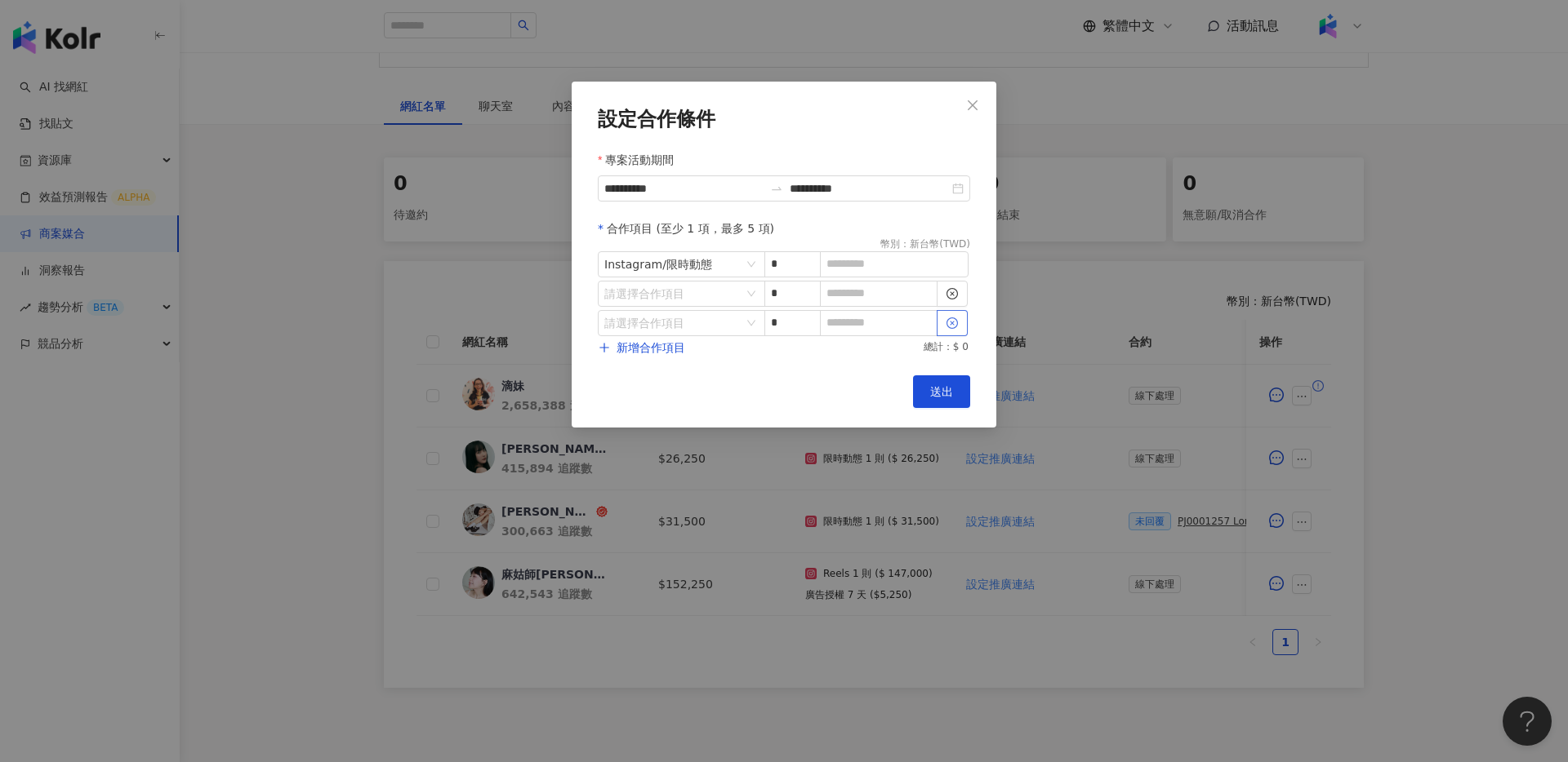
drag, startPoint x: 954, startPoint y: 325, endPoint x: 942, endPoint y: 325, distance: 12.0
click at [954, 325] on icon "close-circle" at bounding box center [953, 323] width 11 height 11
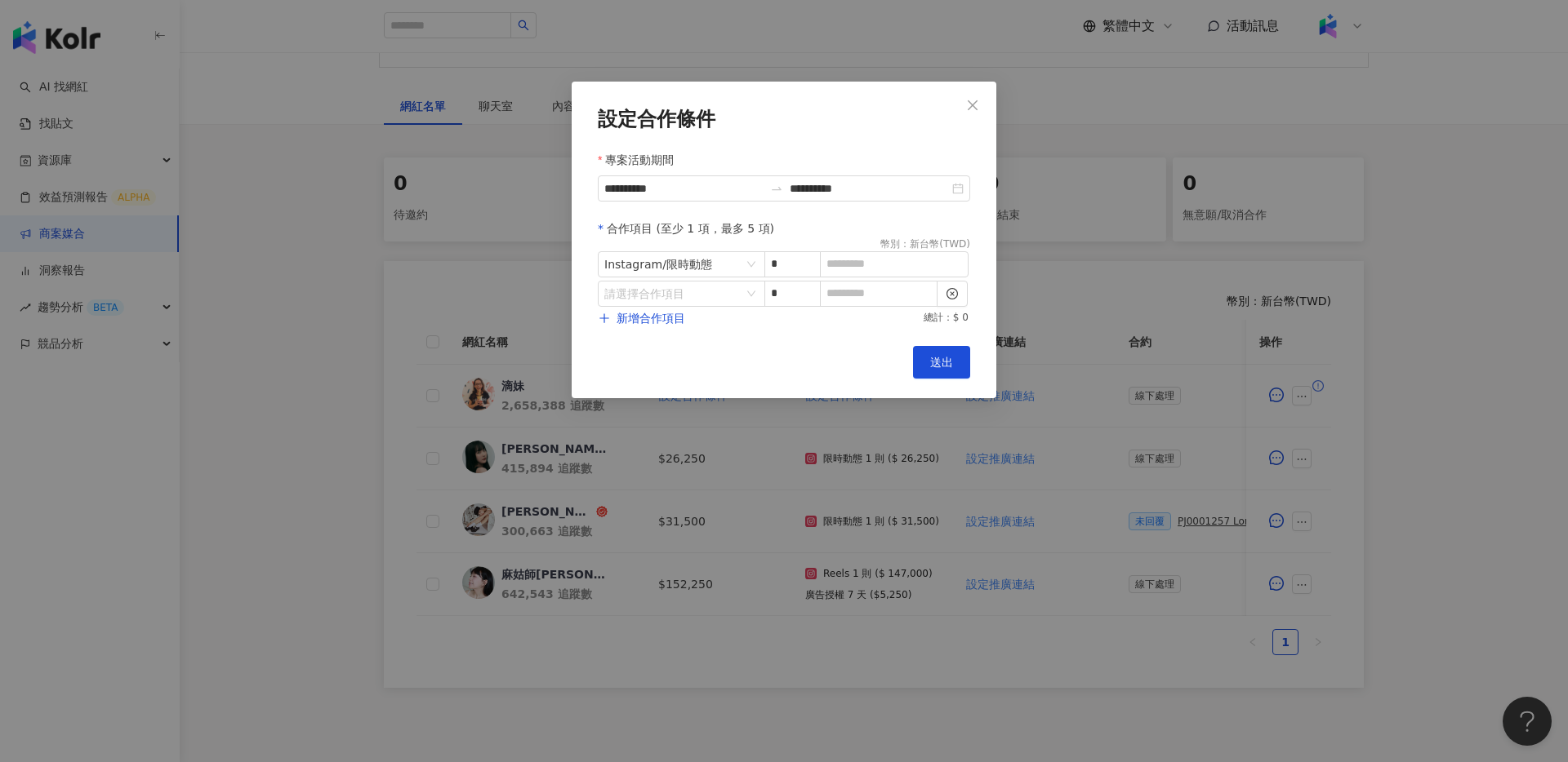
drag, startPoint x: 667, startPoint y: 289, endPoint x: 684, endPoint y: 315, distance: 31.1
click at [667, 289] on input "search" at bounding box center [672, 294] width 137 height 25
click at [617, 438] on li "其他" at bounding box center [646, 428] width 91 height 33
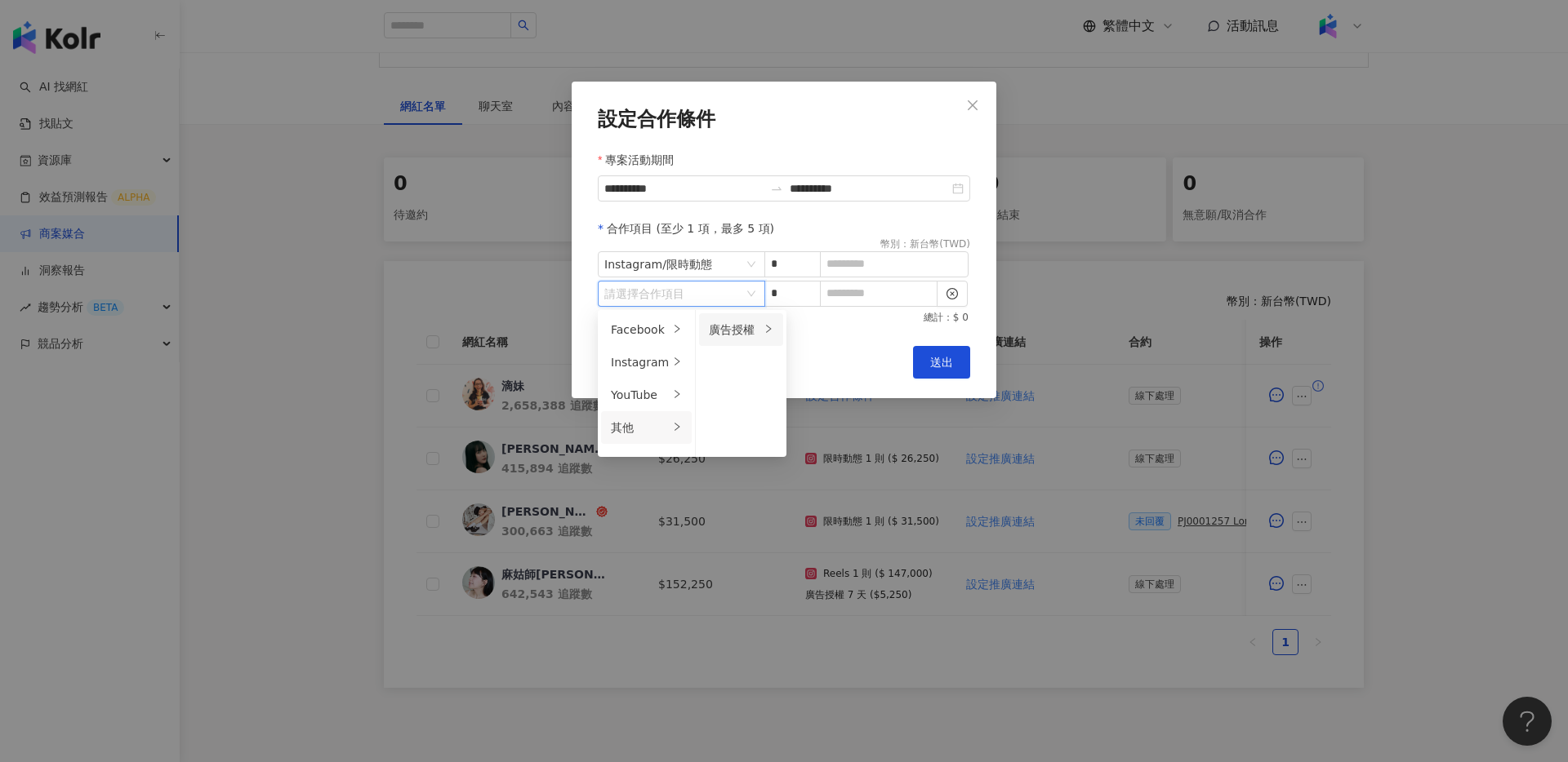
click at [718, 339] on li "廣告授權" at bounding box center [741, 330] width 85 height 33
click at [818, 338] on div "7 天" at bounding box center [831, 330] width 64 height 18
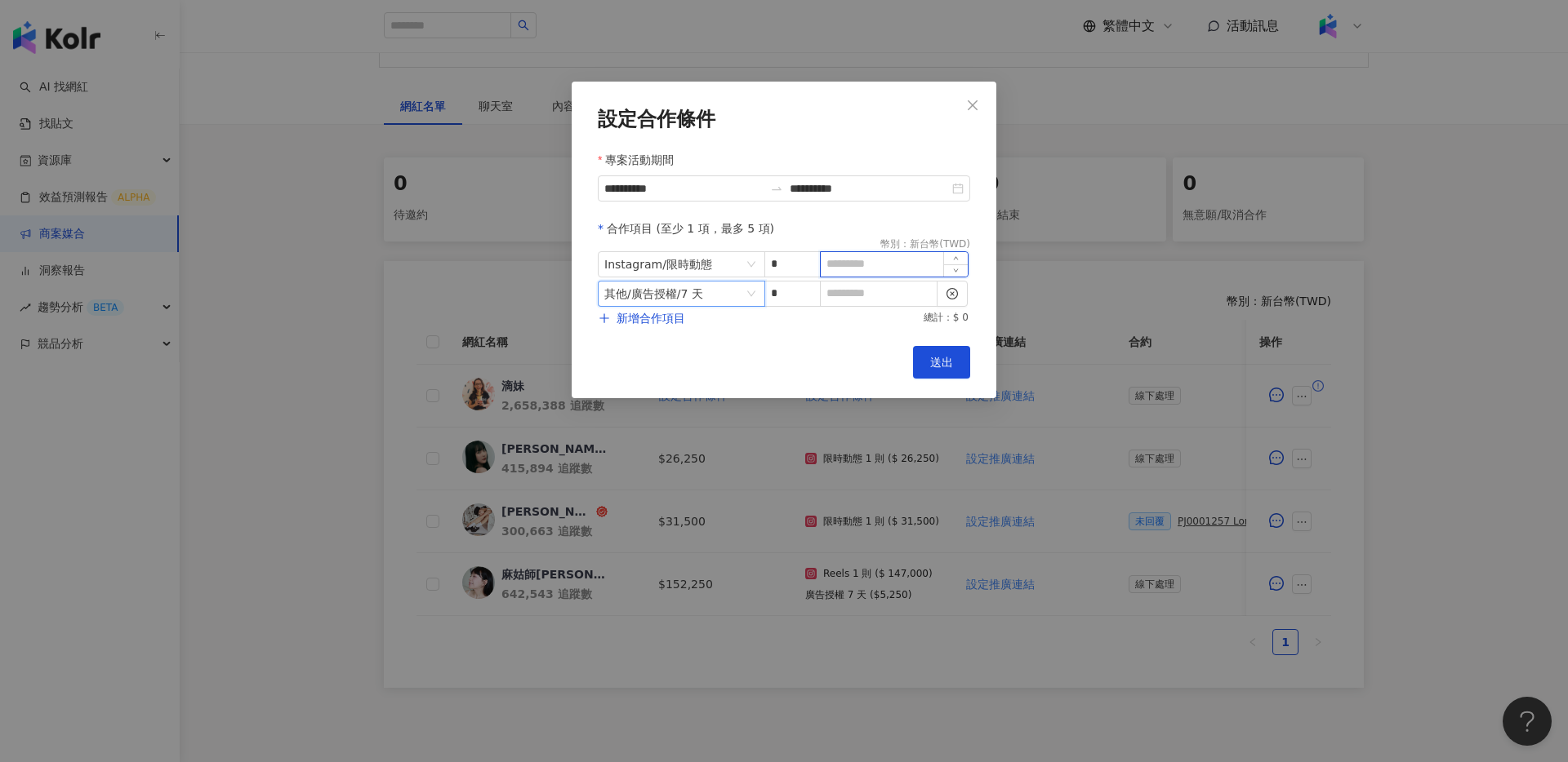
click at [880, 258] on input at bounding box center [895, 264] width 147 height 25
type input "*"
type input "*****"
click at [880, 291] on input at bounding box center [879, 294] width 116 height 25
type input "*****"
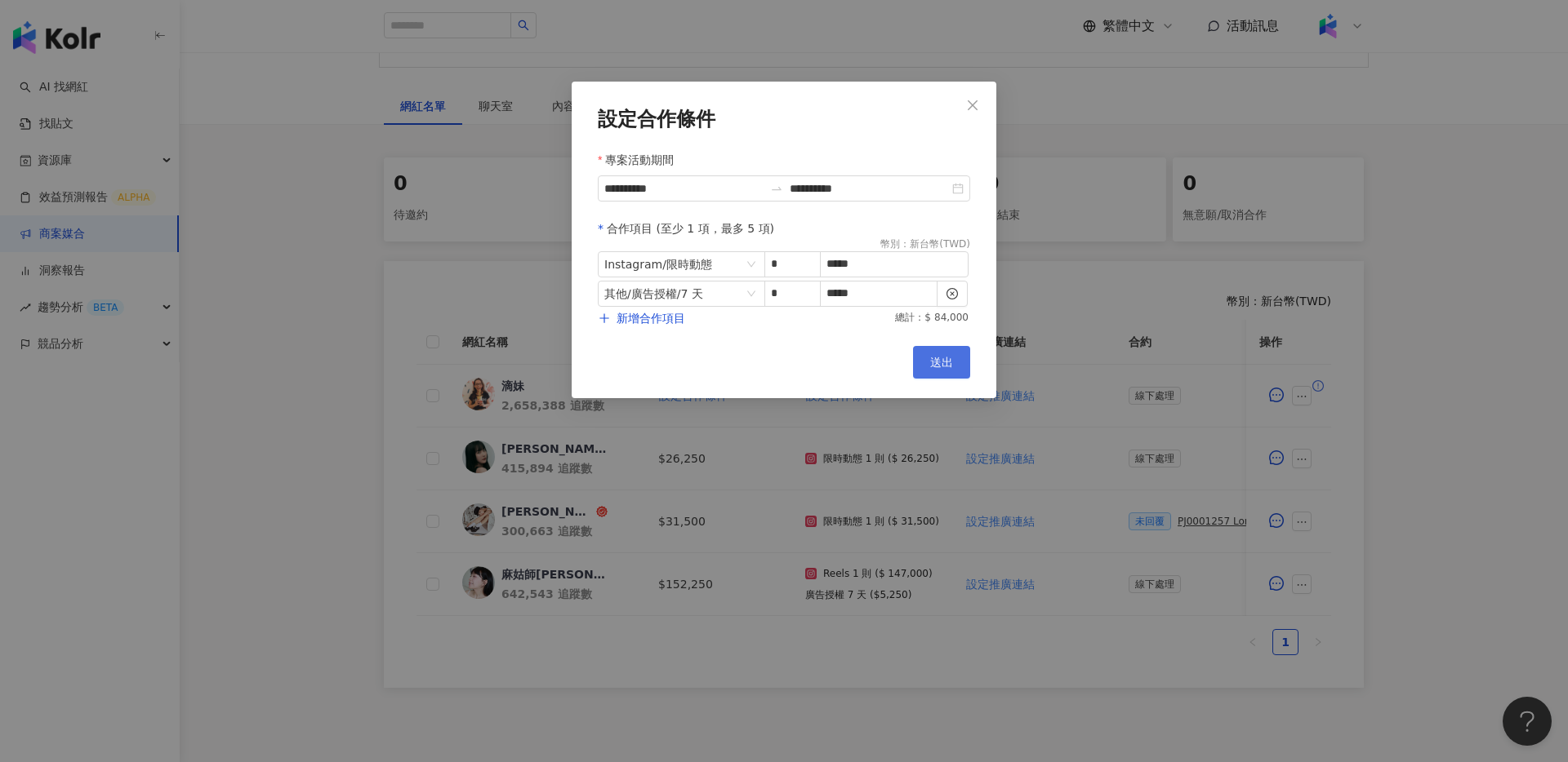
click at [940, 361] on span "送出" at bounding box center [942, 363] width 23 height 13
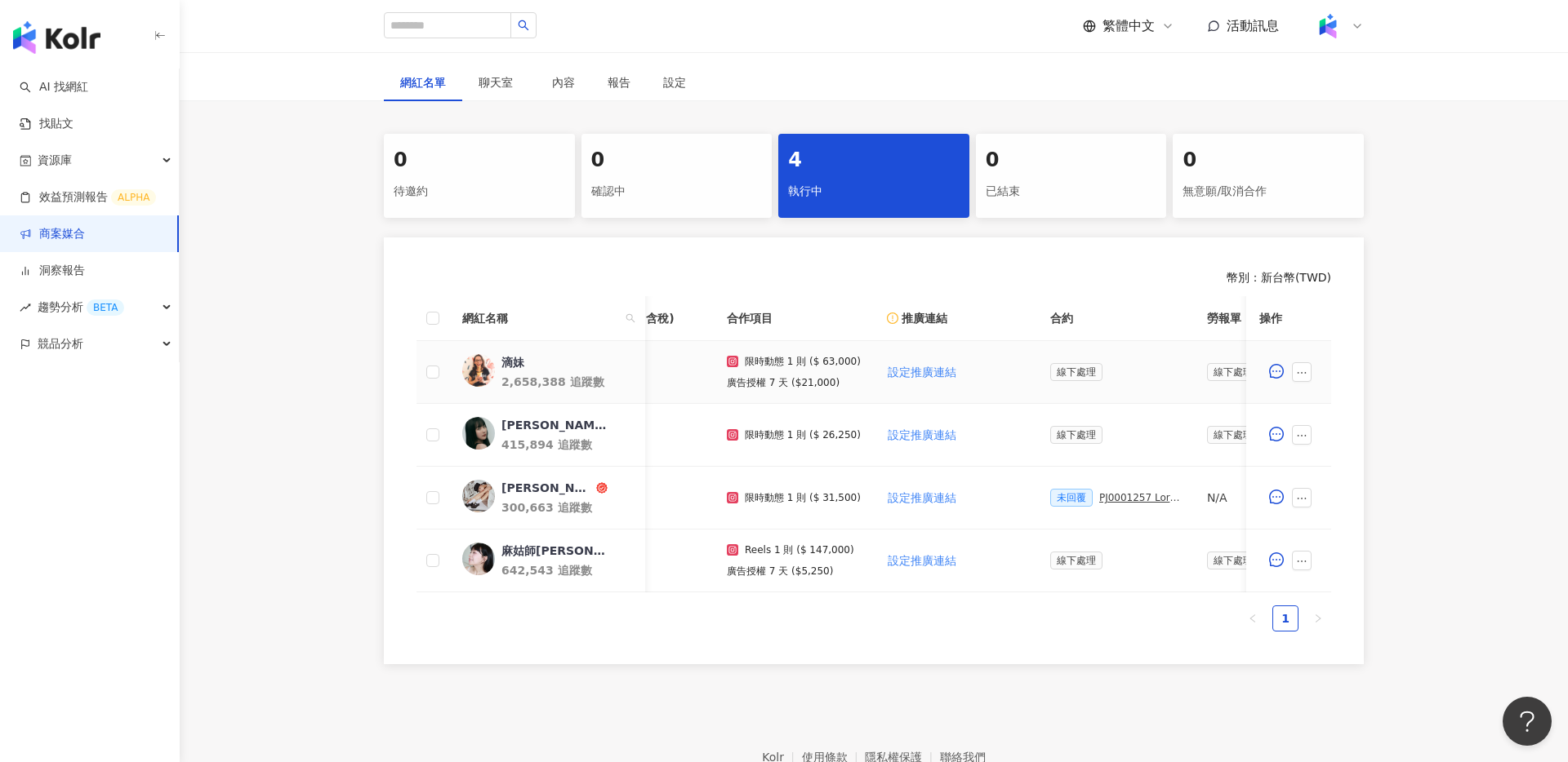
scroll to position [276, 0]
